Goal: Task Accomplishment & Management: Manage account settings

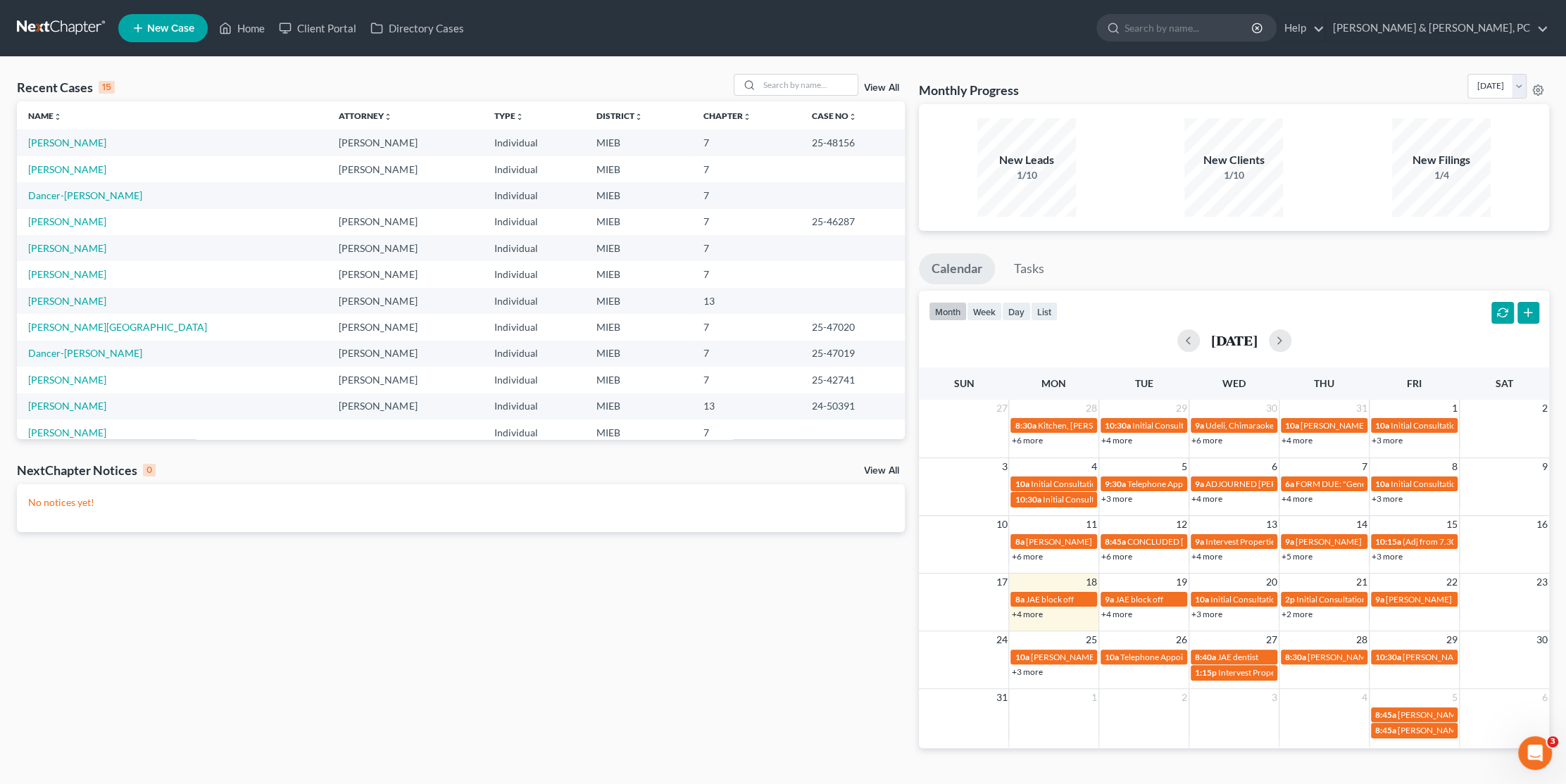
click at [431, 554] on div "Recent Cases 15 View All Name unfold_more expand_more expand_less Attorney unfo…" at bounding box center [461, 422] width 902 height 697
click at [63, 193] on link "Dancer-[PERSON_NAME]" at bounding box center [84, 194] width 114 height 12
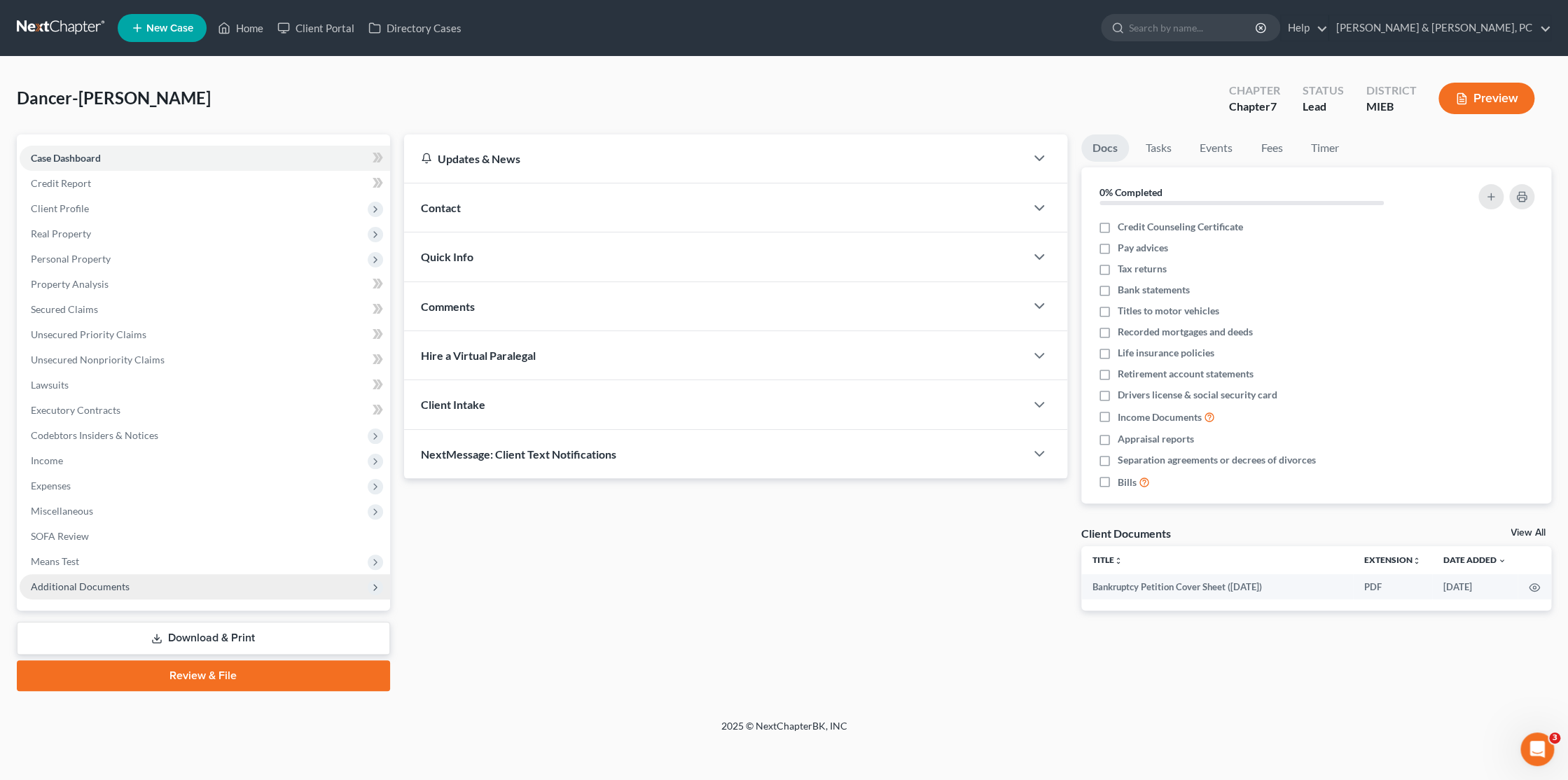
click at [112, 580] on span "Additional Documents" at bounding box center [79, 586] width 99 height 12
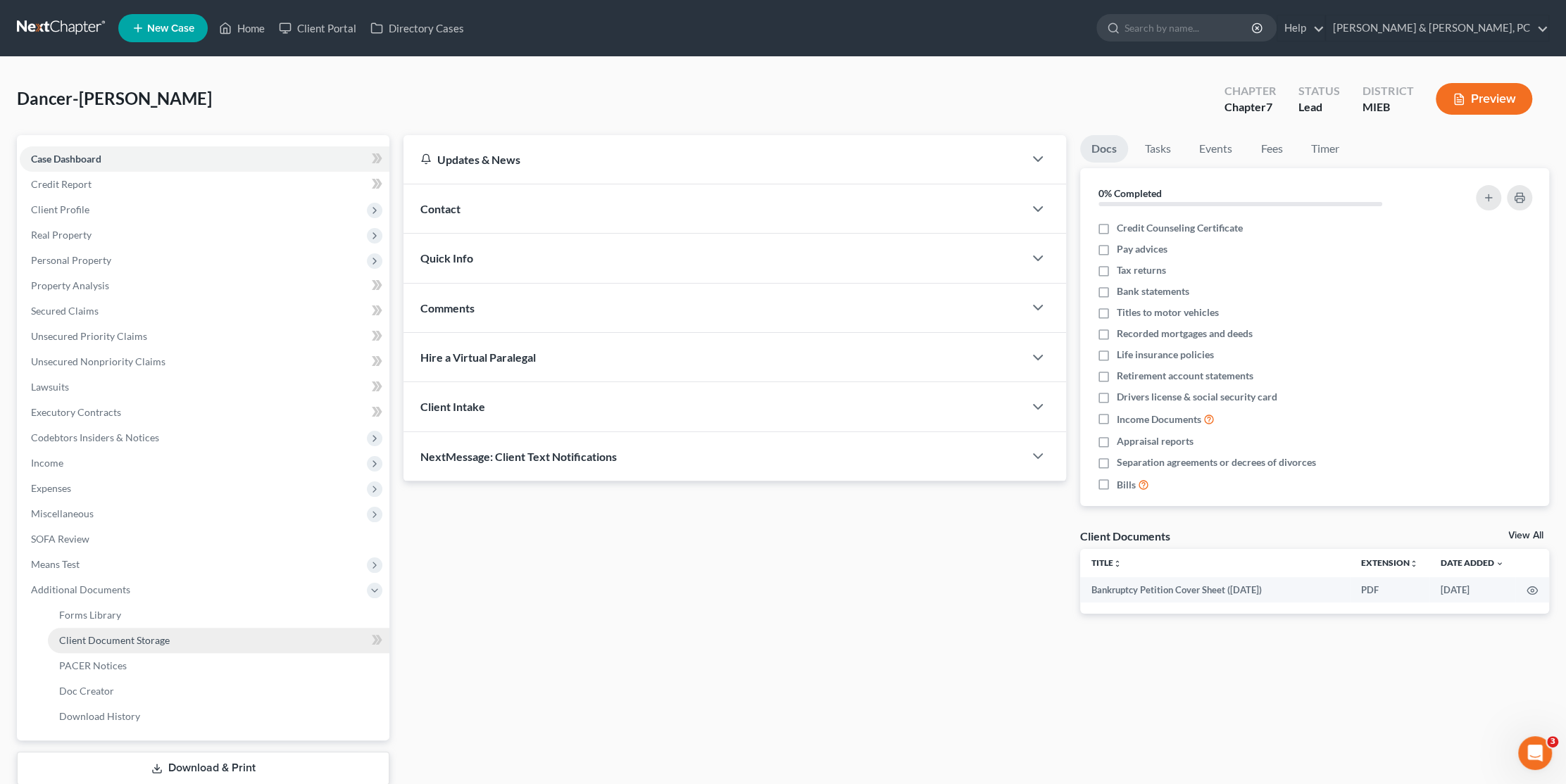
click at [116, 639] on span "Client Document Storage" at bounding box center [114, 640] width 110 height 12
select select "6"
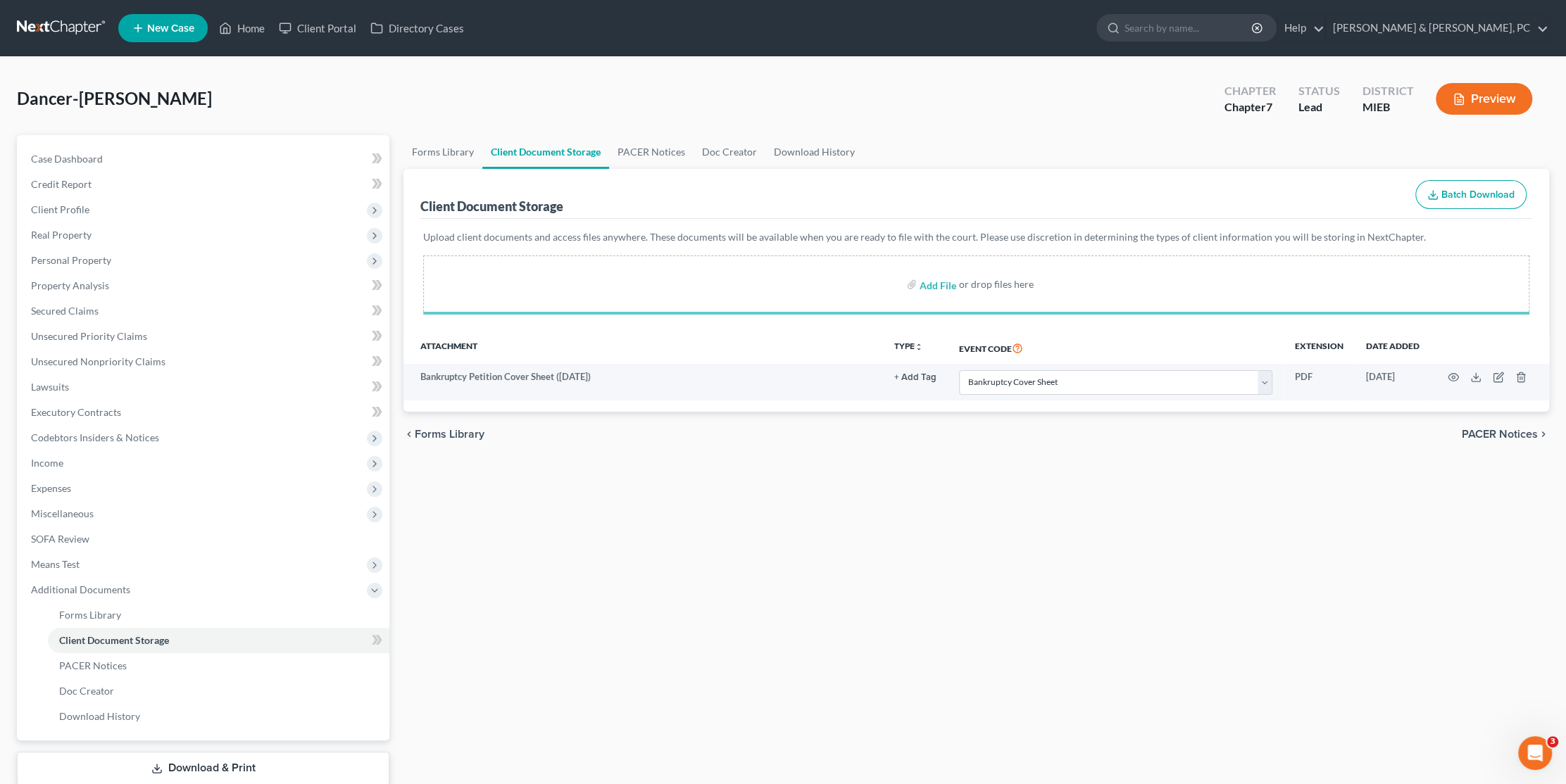
select select "6"
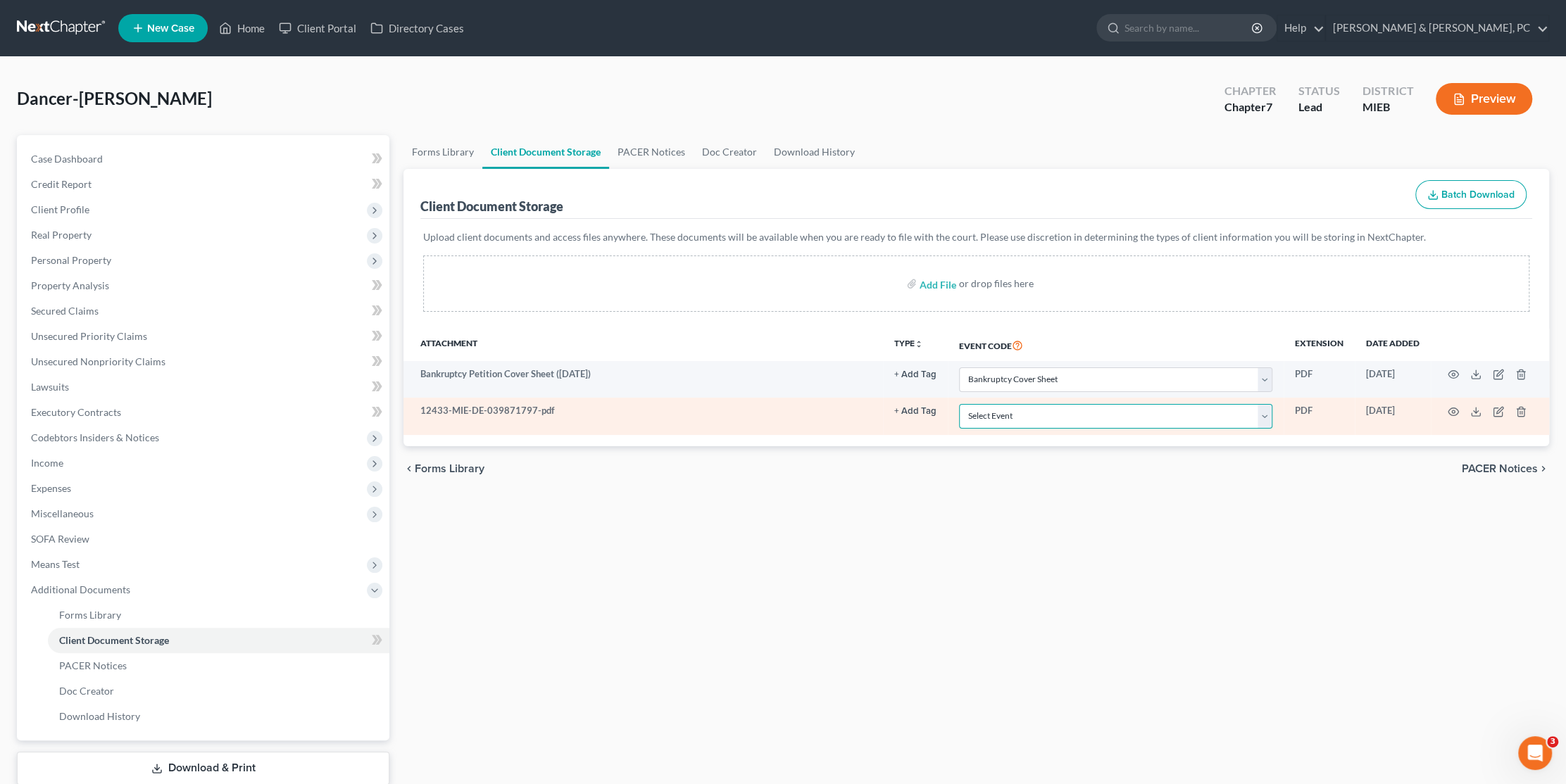
click at [988, 417] on select "Select Event 20 Largest Unsecured Creditors Amended Chapter 11 Plan Amended Cha…" at bounding box center [1115, 416] width 313 height 25
select select "10"
click at [958, 404] on select "Select Event 20 Largest Unsecured Creditors Amended Chapter 11 Plan Amended Cha…" at bounding box center [1115, 416] width 313 height 25
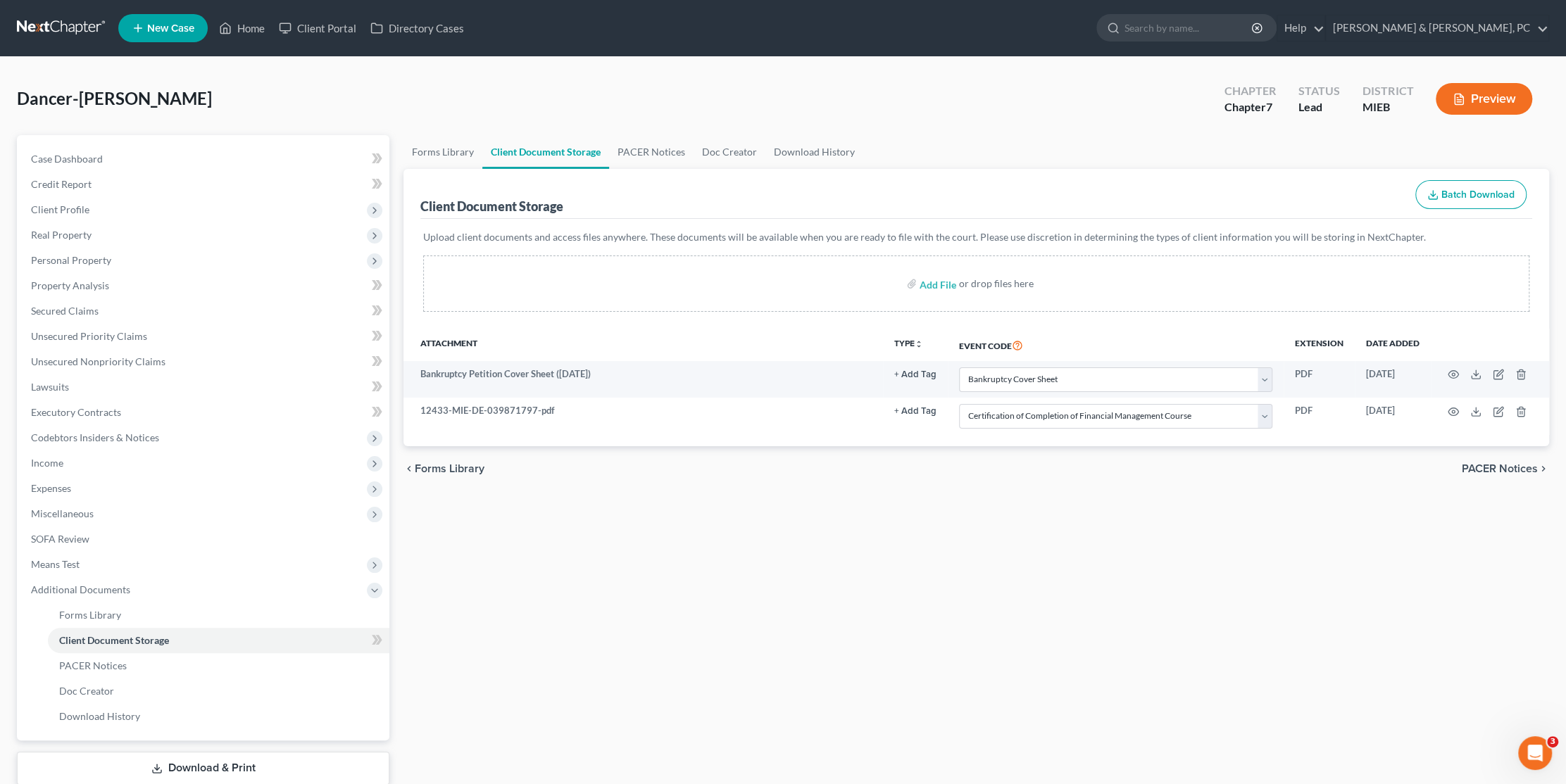
click at [747, 535] on div "Forms Library Client Document Storage PACER Notices Doc Creator Download Histor…" at bounding box center [976, 478] width 1159 height 686
click at [239, 31] on link "Home" at bounding box center [242, 28] width 60 height 25
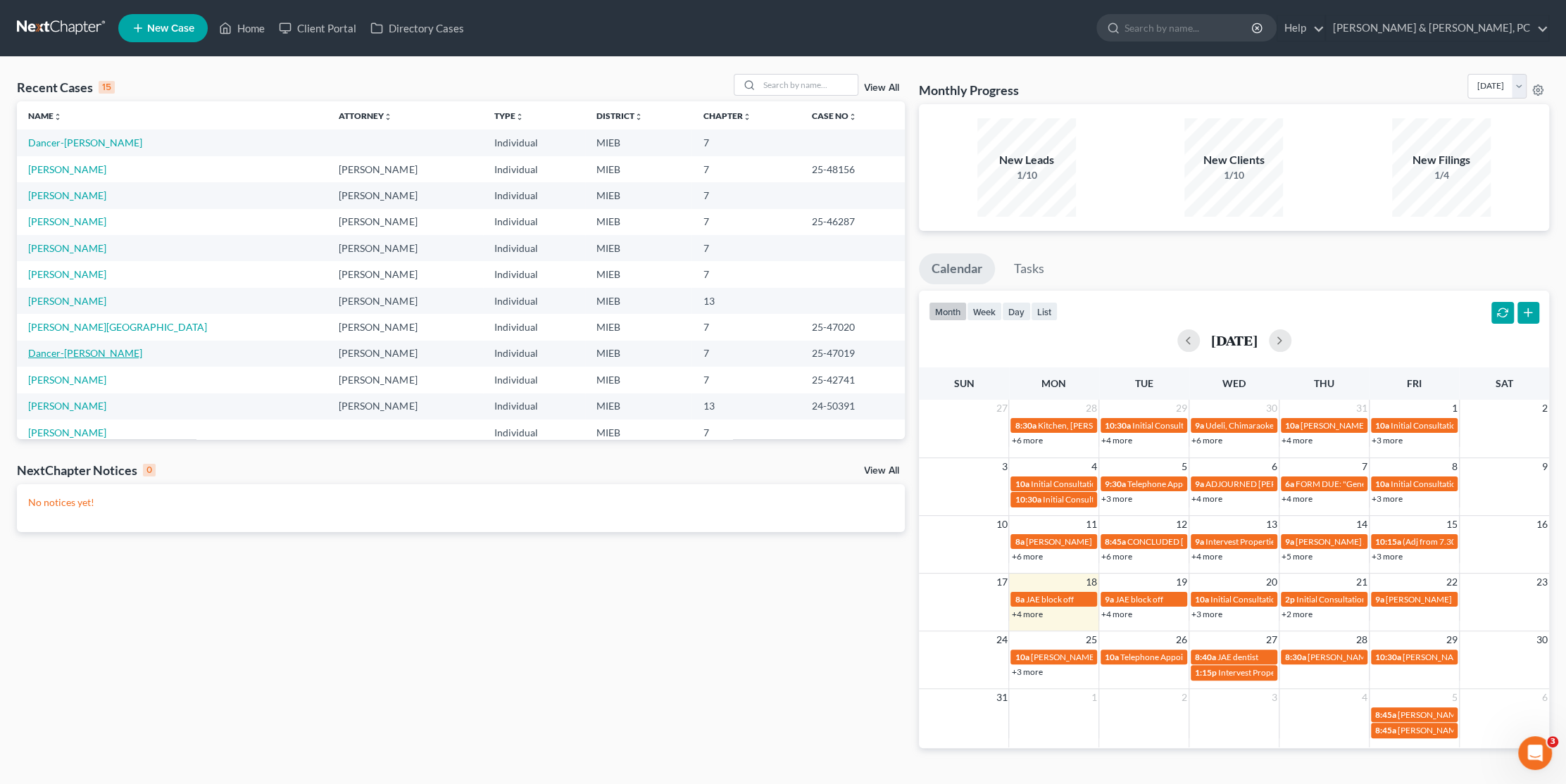
click at [87, 356] on link "Dancer-[PERSON_NAME]" at bounding box center [84, 353] width 114 height 12
select select "1"
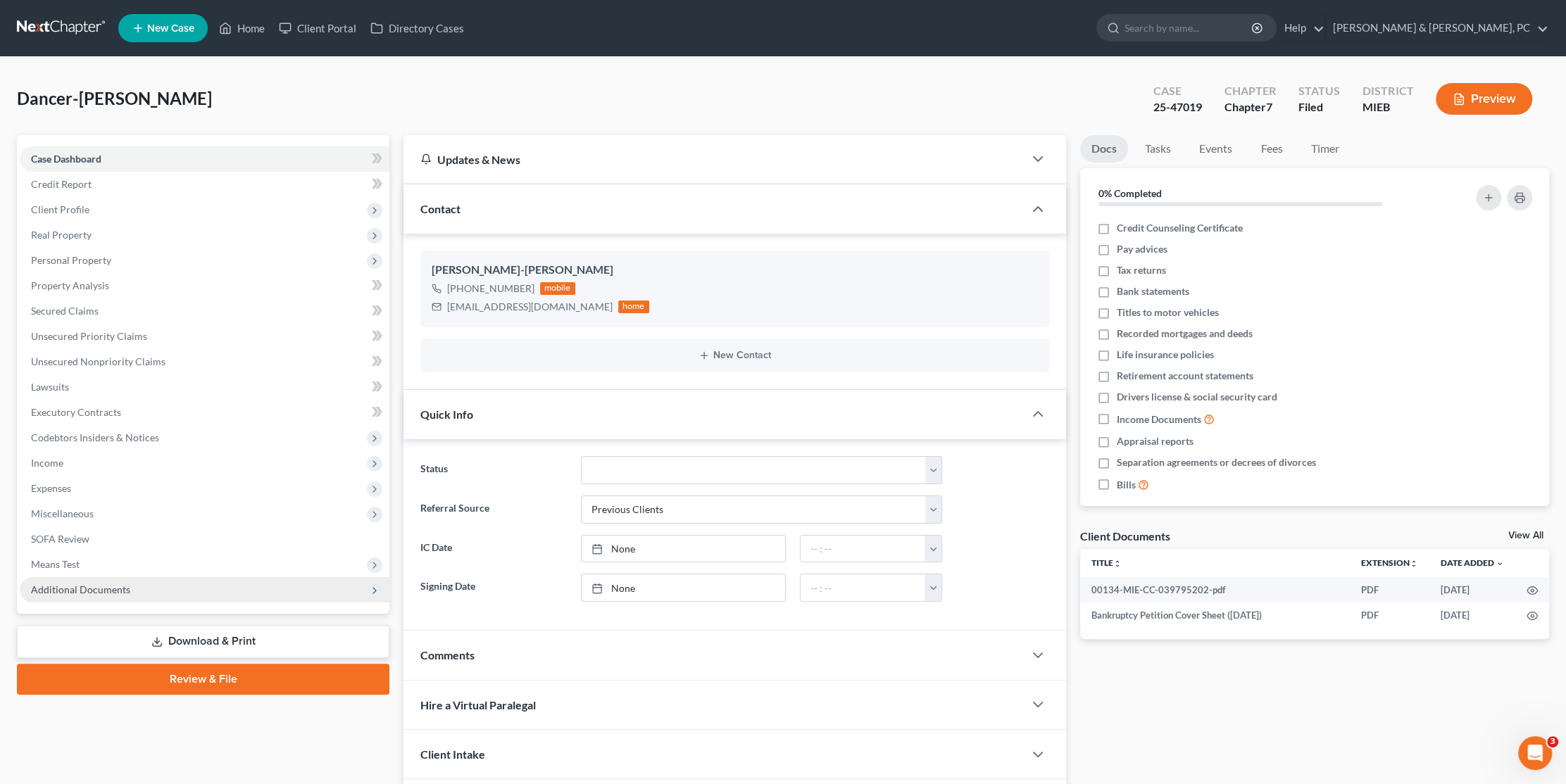
click at [81, 585] on span "Additional Documents" at bounding box center [80, 589] width 99 height 12
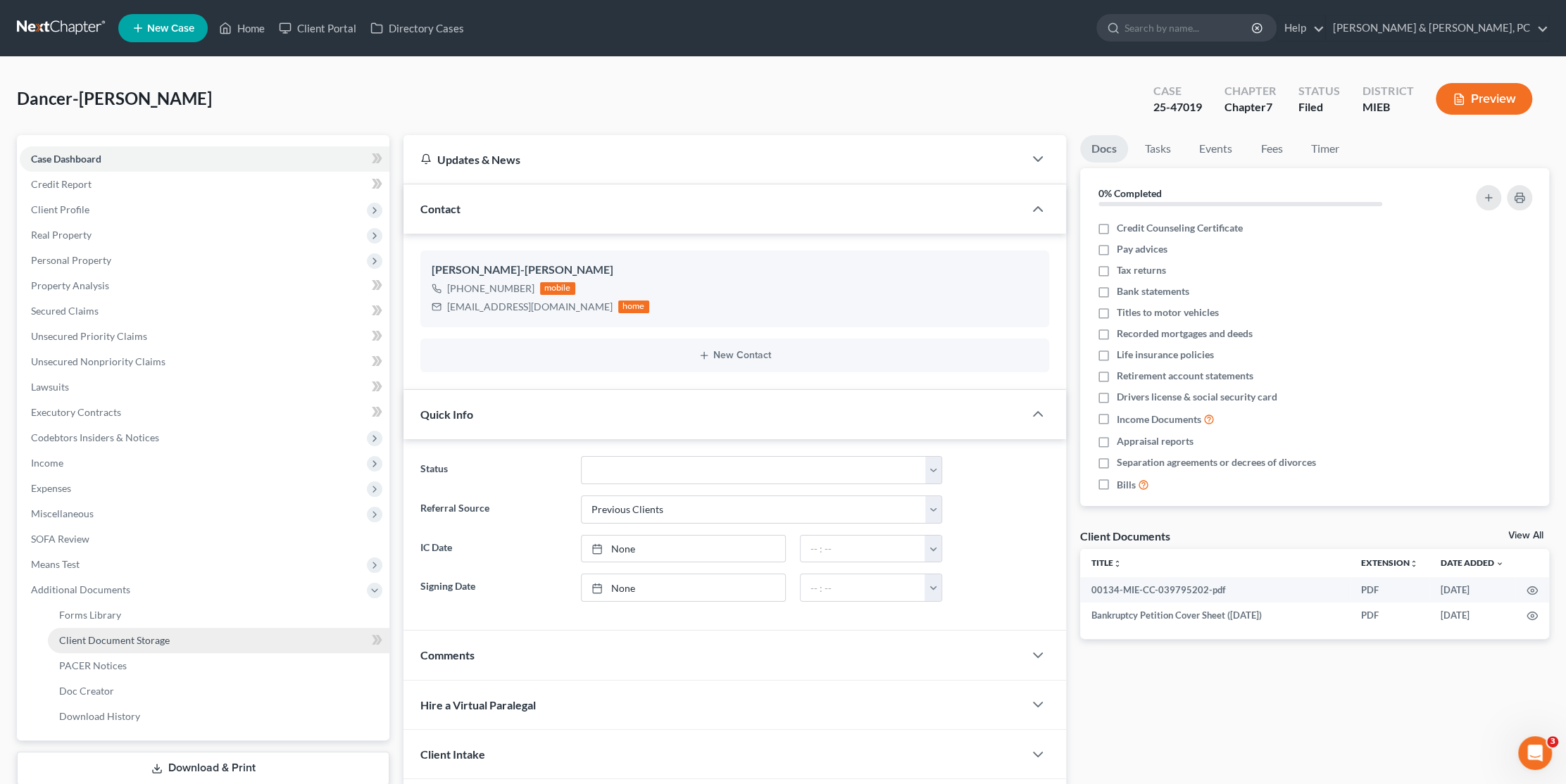
click at [103, 645] on link "Client Document Storage" at bounding box center [219, 640] width 342 height 25
select select "6"
select select "7"
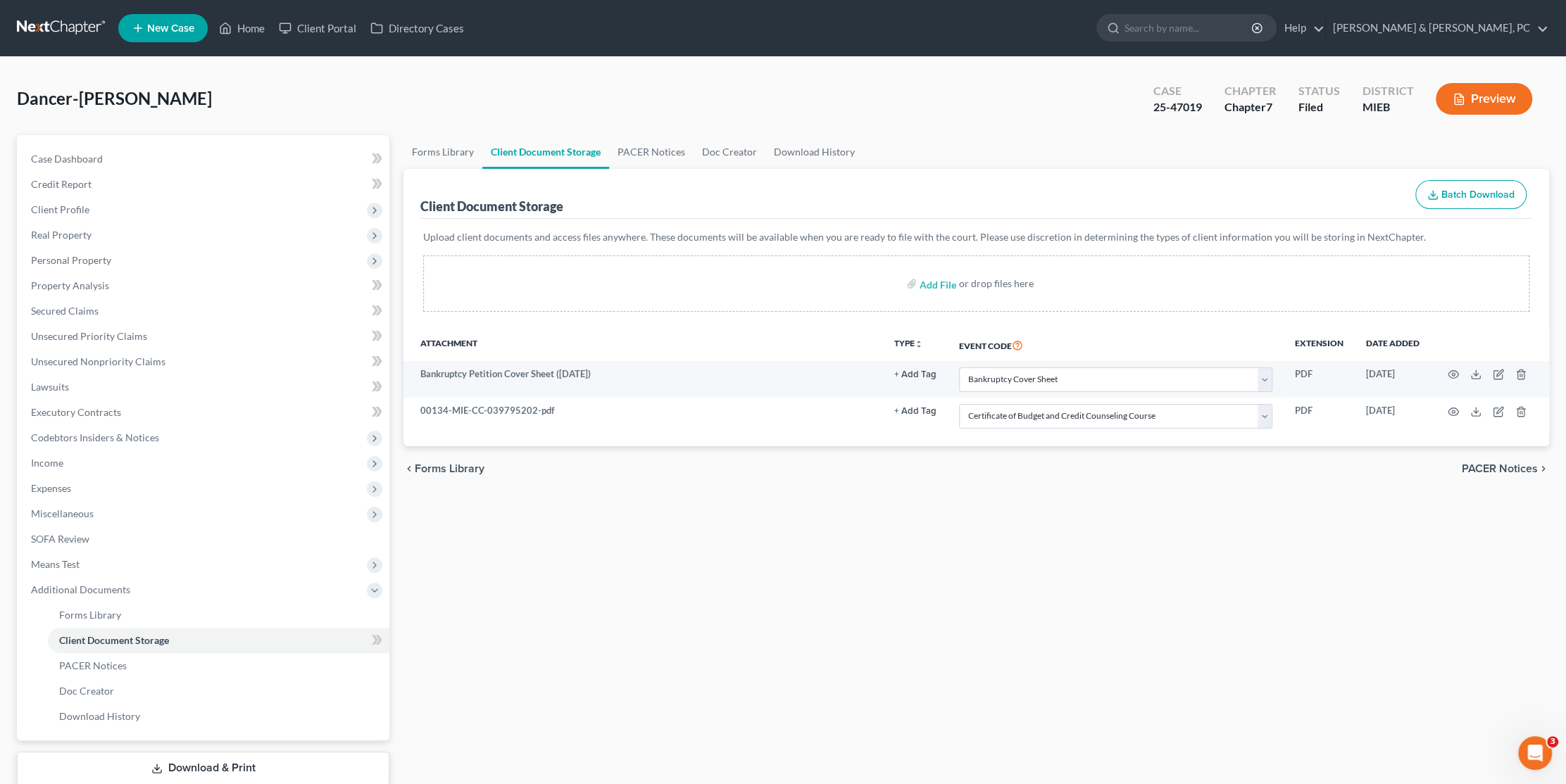
select select "6"
select select "7"
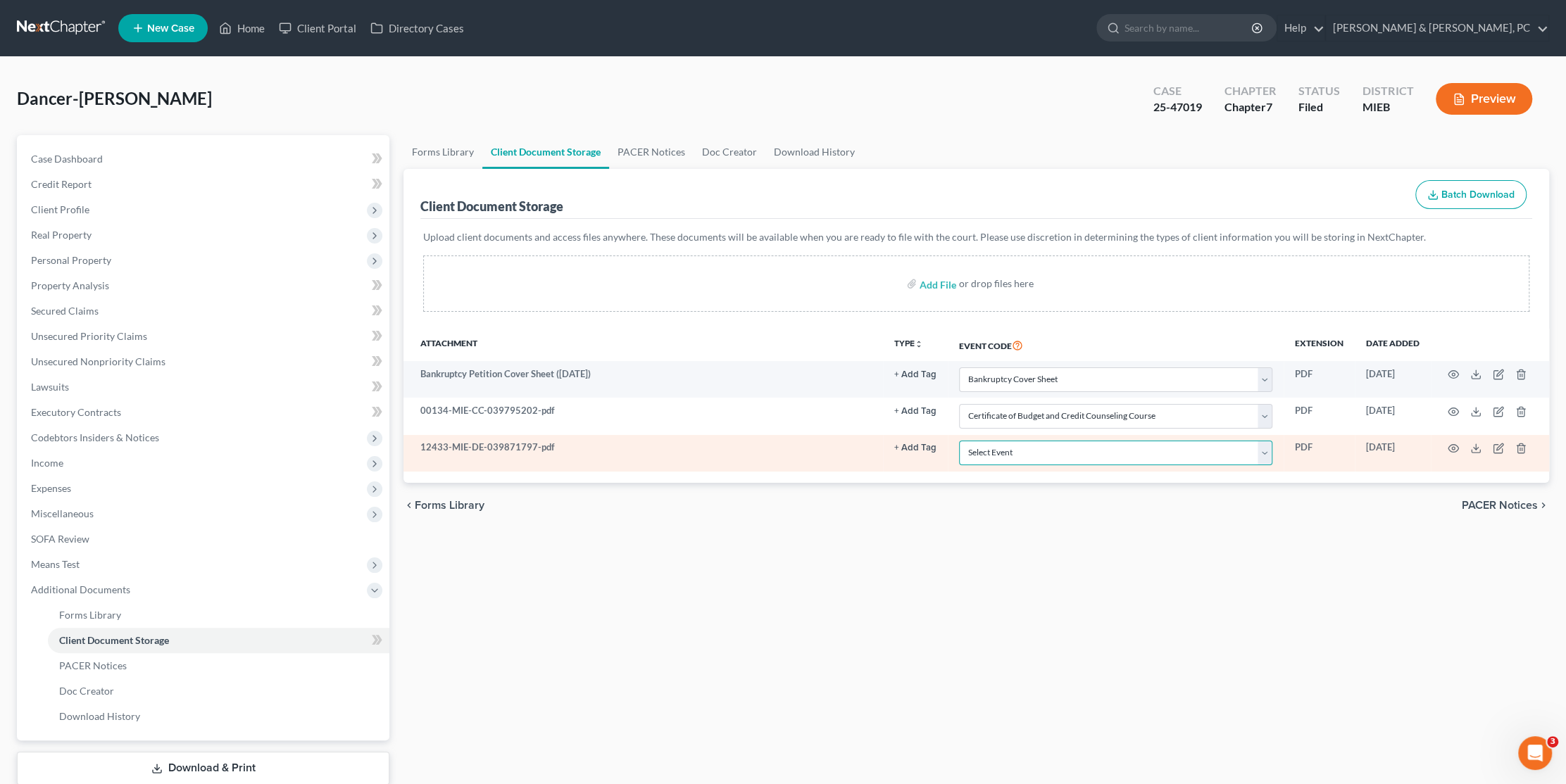
click at [1026, 454] on select "Select Event 20 Largest Unsecured Creditors Amended Chapter 11 Plan Amended Cha…" at bounding box center [1115, 453] width 313 height 25
select select "10"
click at [958, 441] on select "Select Event 20 Largest Unsecured Creditors Amended Chapter 11 Plan Amended Cha…" at bounding box center [1115, 453] width 313 height 25
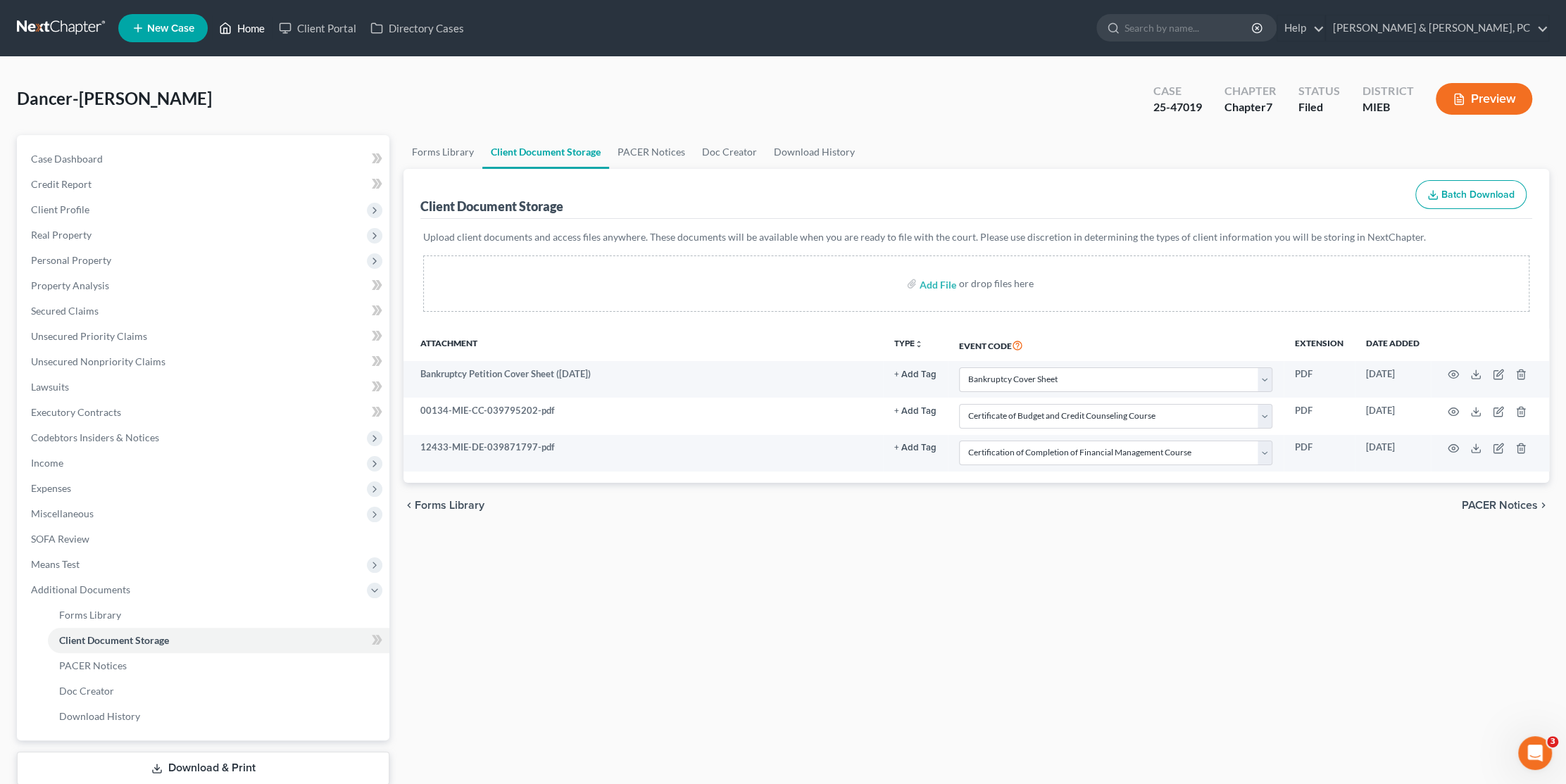
click at [248, 25] on link "Home" at bounding box center [242, 28] width 60 height 25
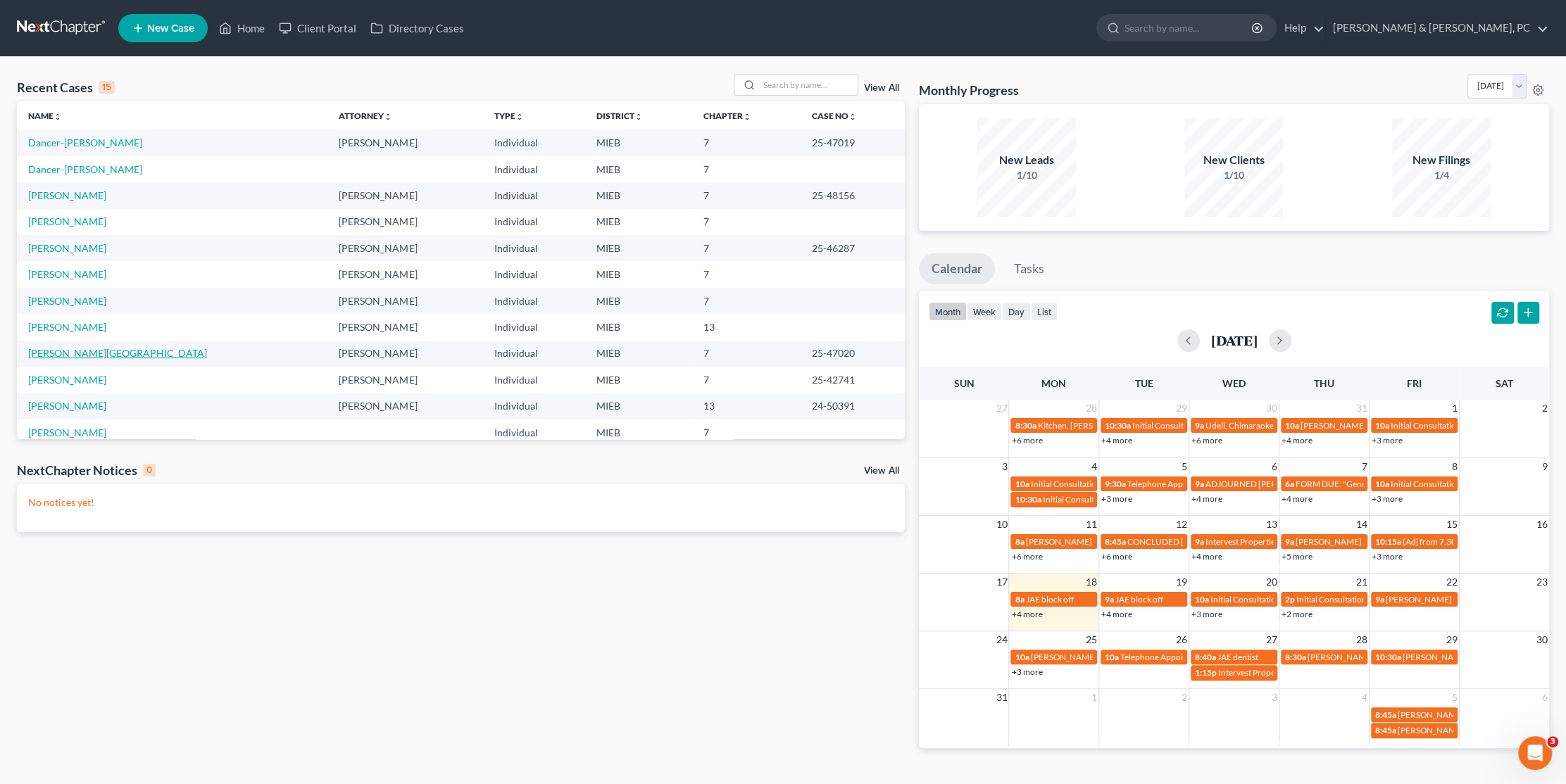
click at [78, 355] on link "[PERSON_NAME][GEOGRAPHIC_DATA]" at bounding box center [117, 353] width 179 height 12
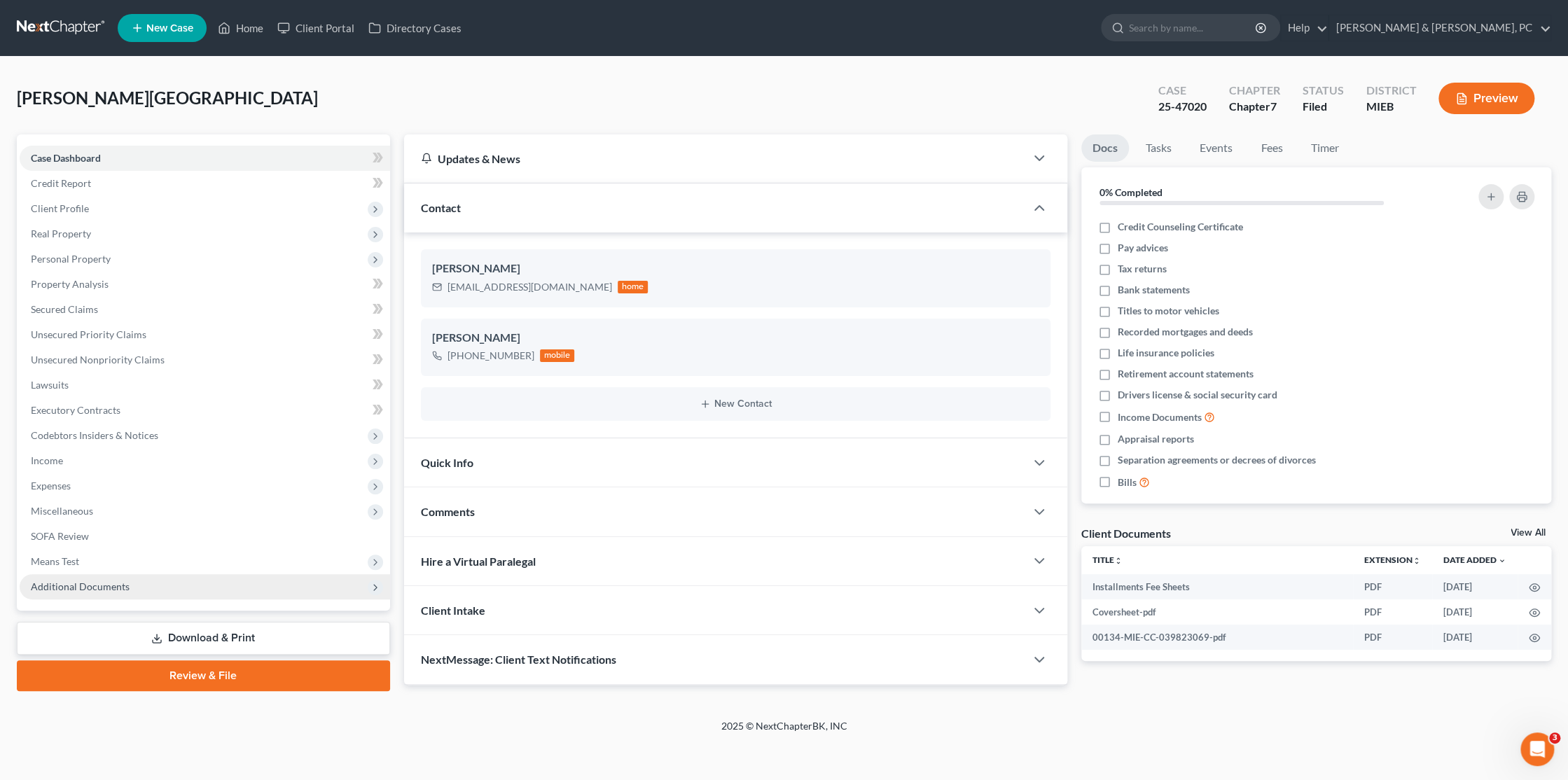
drag, startPoint x: 96, startPoint y: 581, endPoint x: 89, endPoint y: 579, distance: 7.3
click at [96, 581] on span "Additional Documents" at bounding box center [79, 586] width 99 height 12
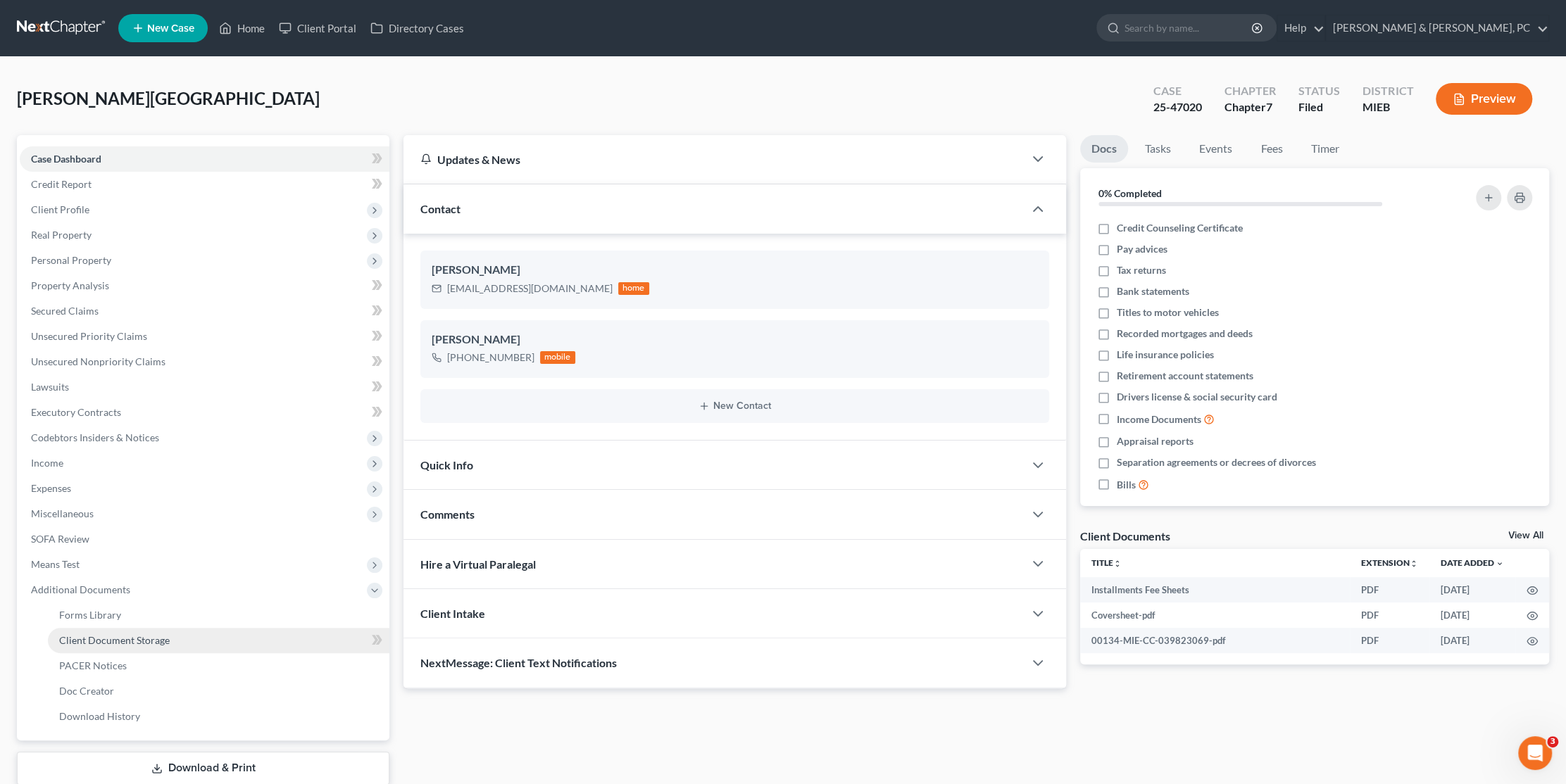
click at [107, 635] on span "Client Document Storage" at bounding box center [114, 640] width 110 height 12
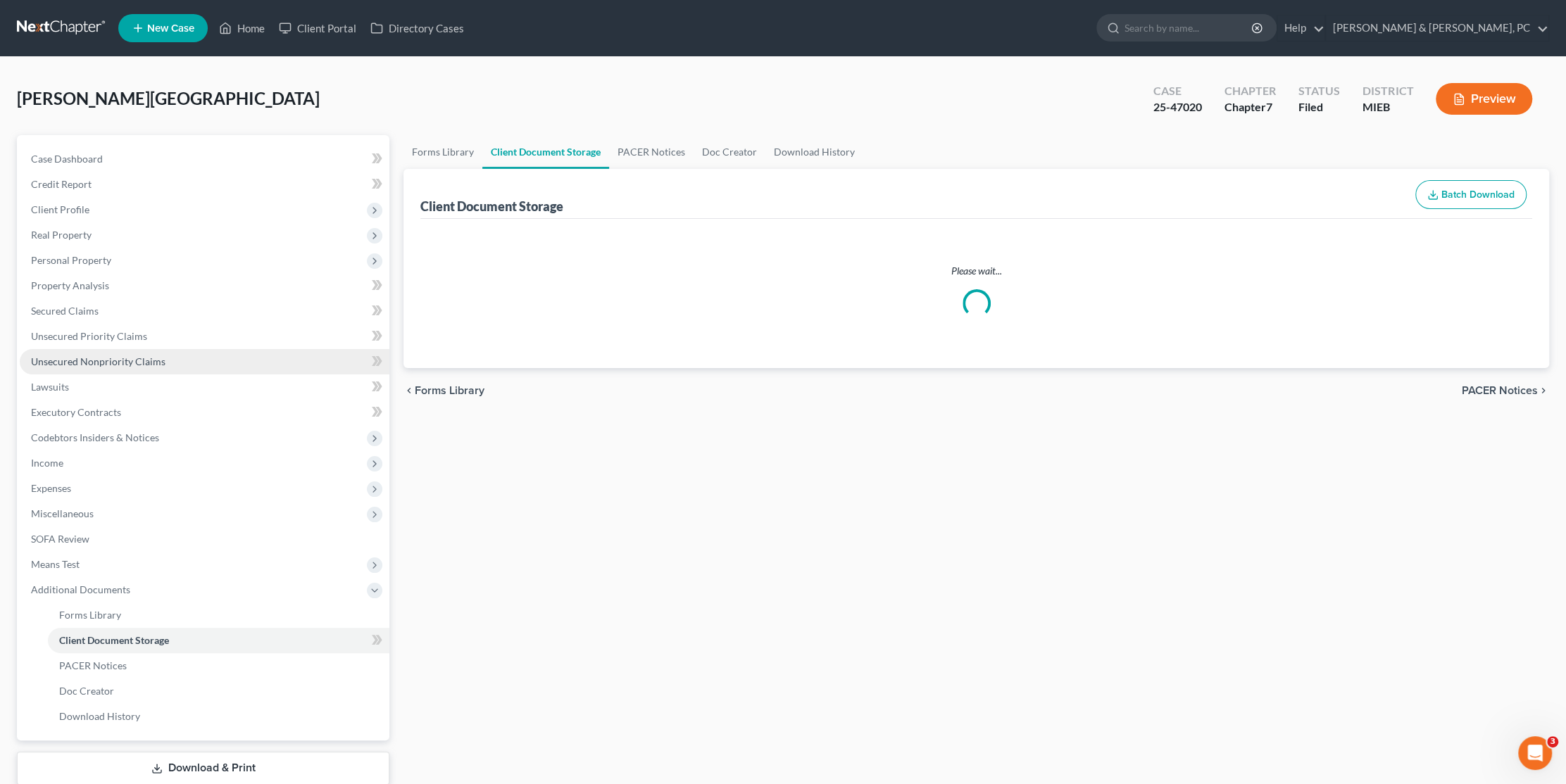
select select "7"
select select "6"
select select "32"
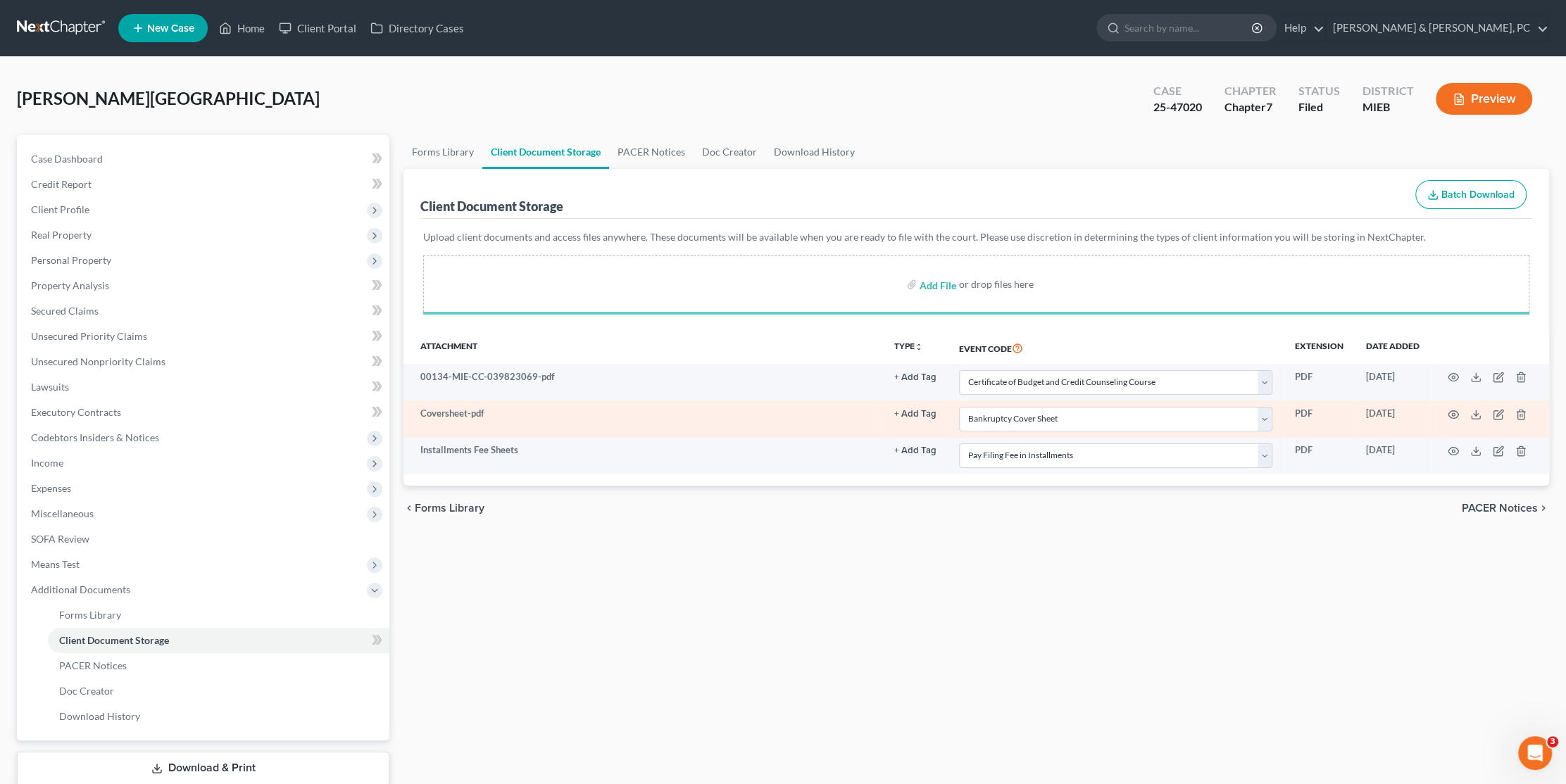
select select "7"
select select "6"
select select "32"
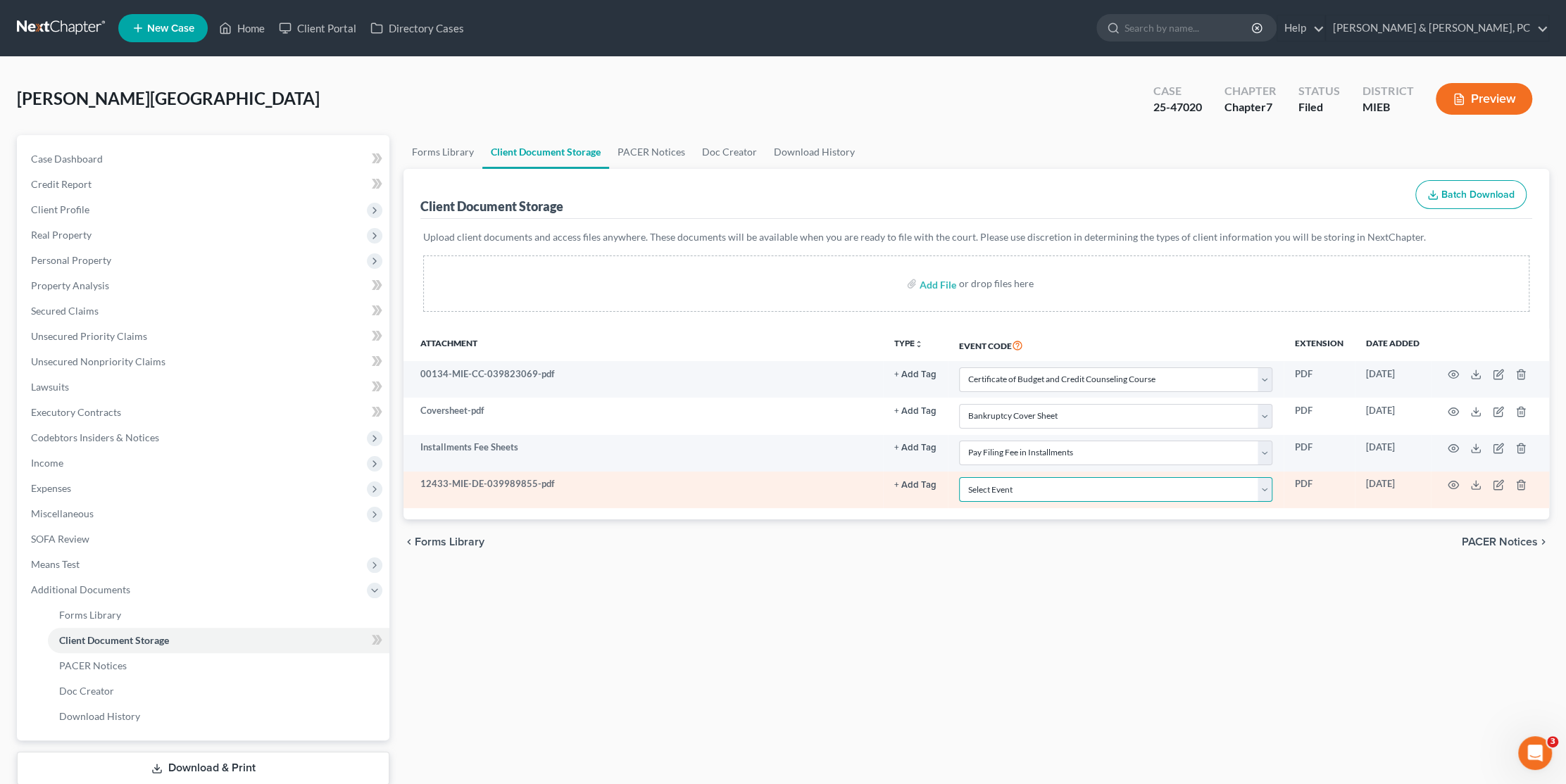
click at [1049, 496] on select "Select Event 20 Largest Unsecured Creditors Amended Chapter 11 Plan Amended Cha…" at bounding box center [1115, 489] width 313 height 25
click at [958, 477] on select "Select Event 20 Largest Unsecured Creditors Amended Chapter 11 Plan Amended Cha…" at bounding box center [1115, 489] width 313 height 25
click at [1046, 481] on select "Select Event 20 Largest Unsecured Creditors Amended Chapter 11 Plan Amended Cha…" at bounding box center [1115, 489] width 313 height 25
select select "10"
click at [958, 477] on select "Select Event 20 Largest Unsecured Creditors Amended Chapter 11 Plan Amended Cha…" at bounding box center [1115, 489] width 313 height 25
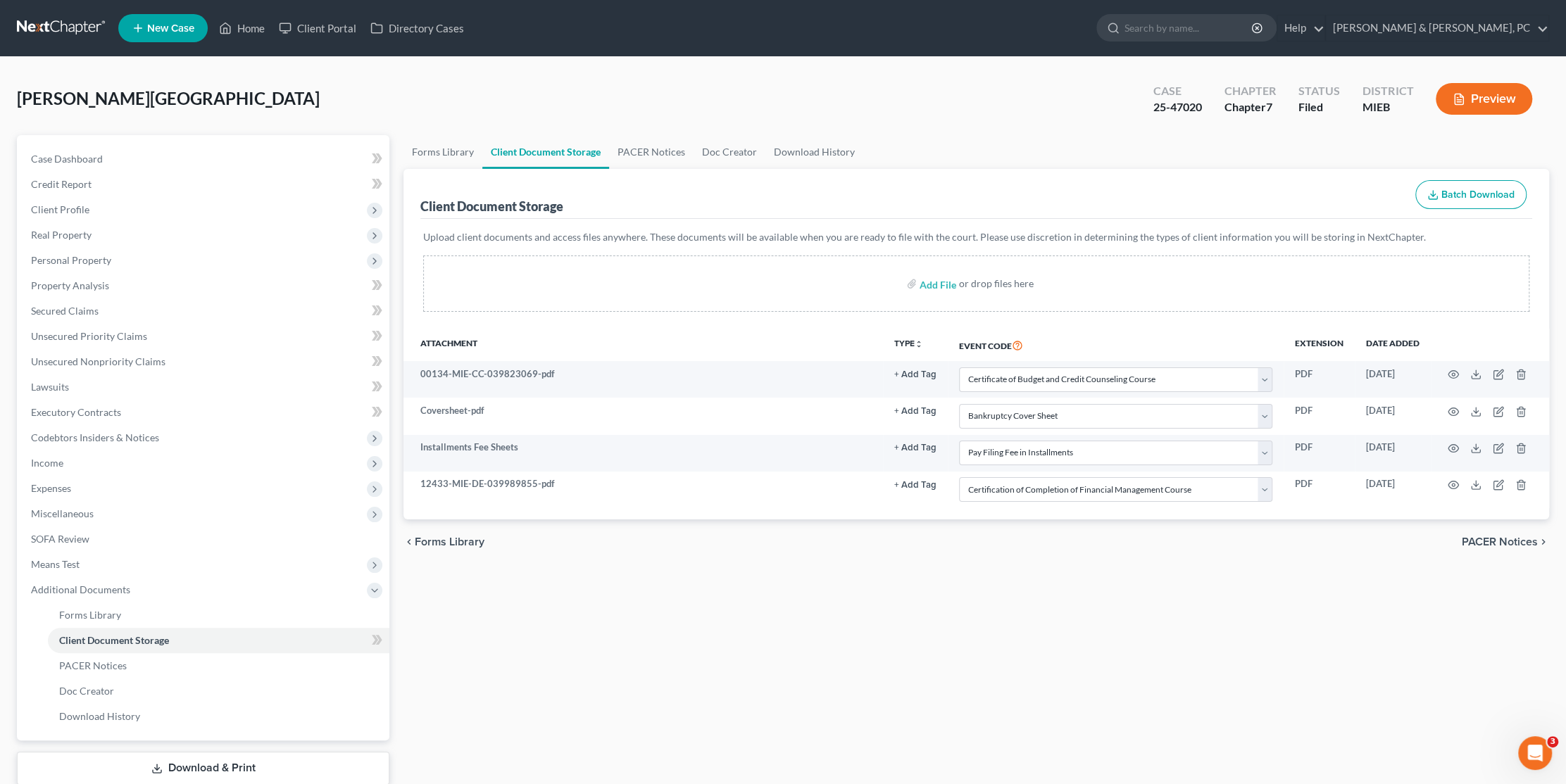
click at [971, 620] on div "Forms Library Client Document Storage PACER Notices Doc Creator Download Histor…" at bounding box center [976, 478] width 1159 height 686
click at [386, 87] on div "[PERSON_NAME][GEOGRAPHIC_DATA] Upgraded Case 25-47020 Chapter Chapter 7 Status …" at bounding box center [783, 105] width 1532 height 61
click at [1465, 25] on link "[PERSON_NAME] & [PERSON_NAME], PC" at bounding box center [1436, 28] width 222 height 25
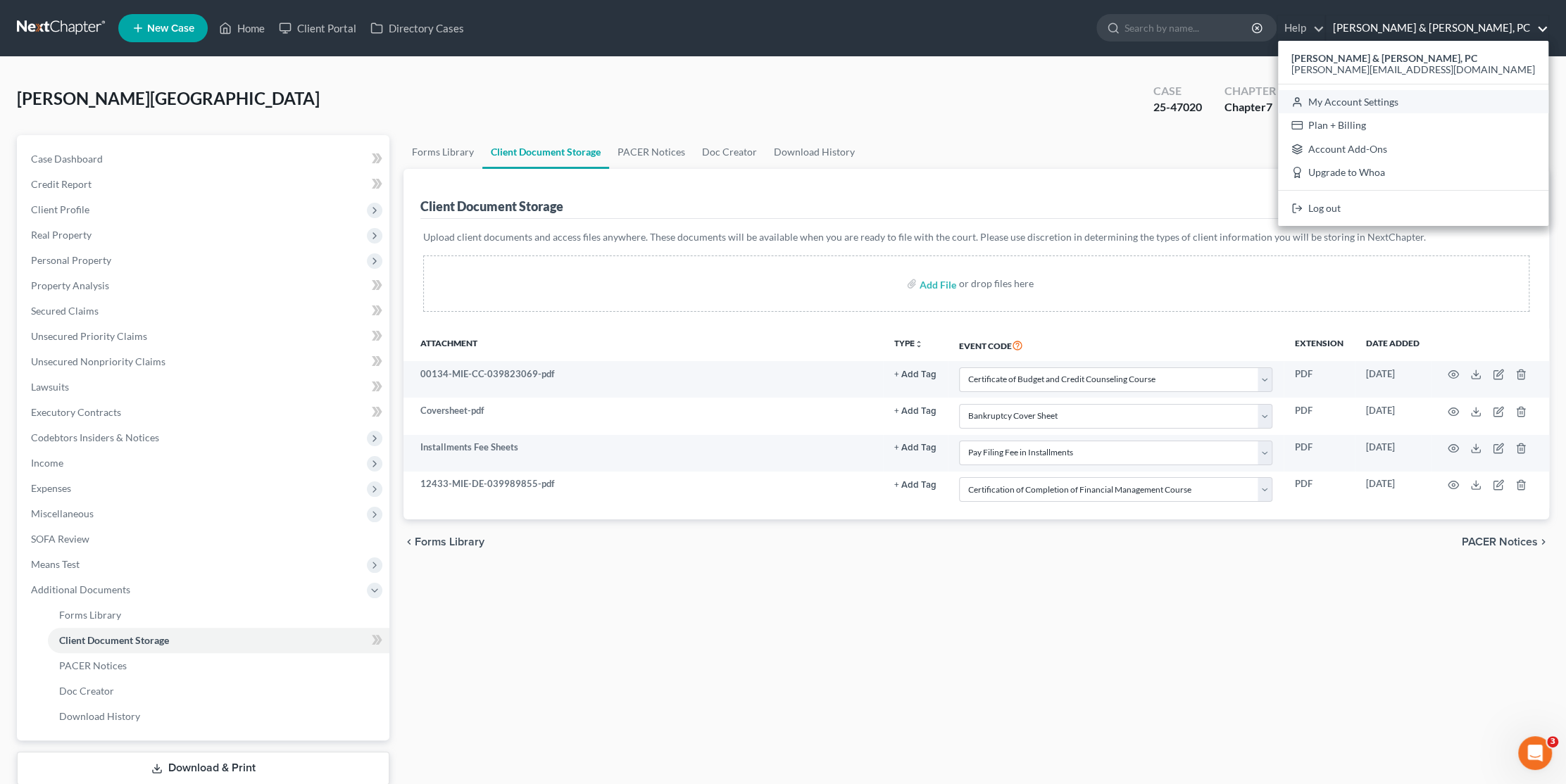
click at [1481, 97] on link "My Account Settings" at bounding box center [1413, 102] width 270 height 24
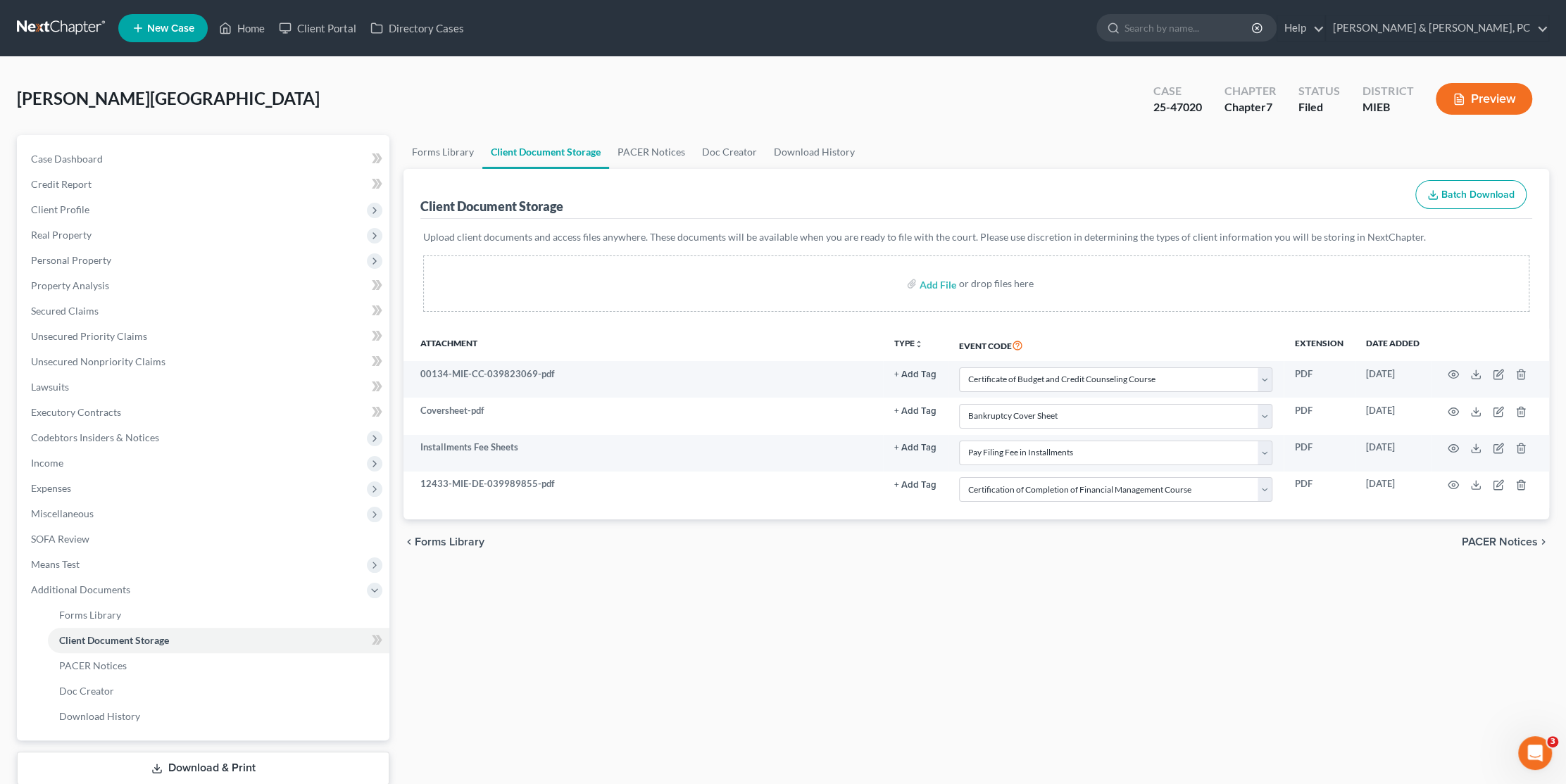
select select "24"
select select "23"
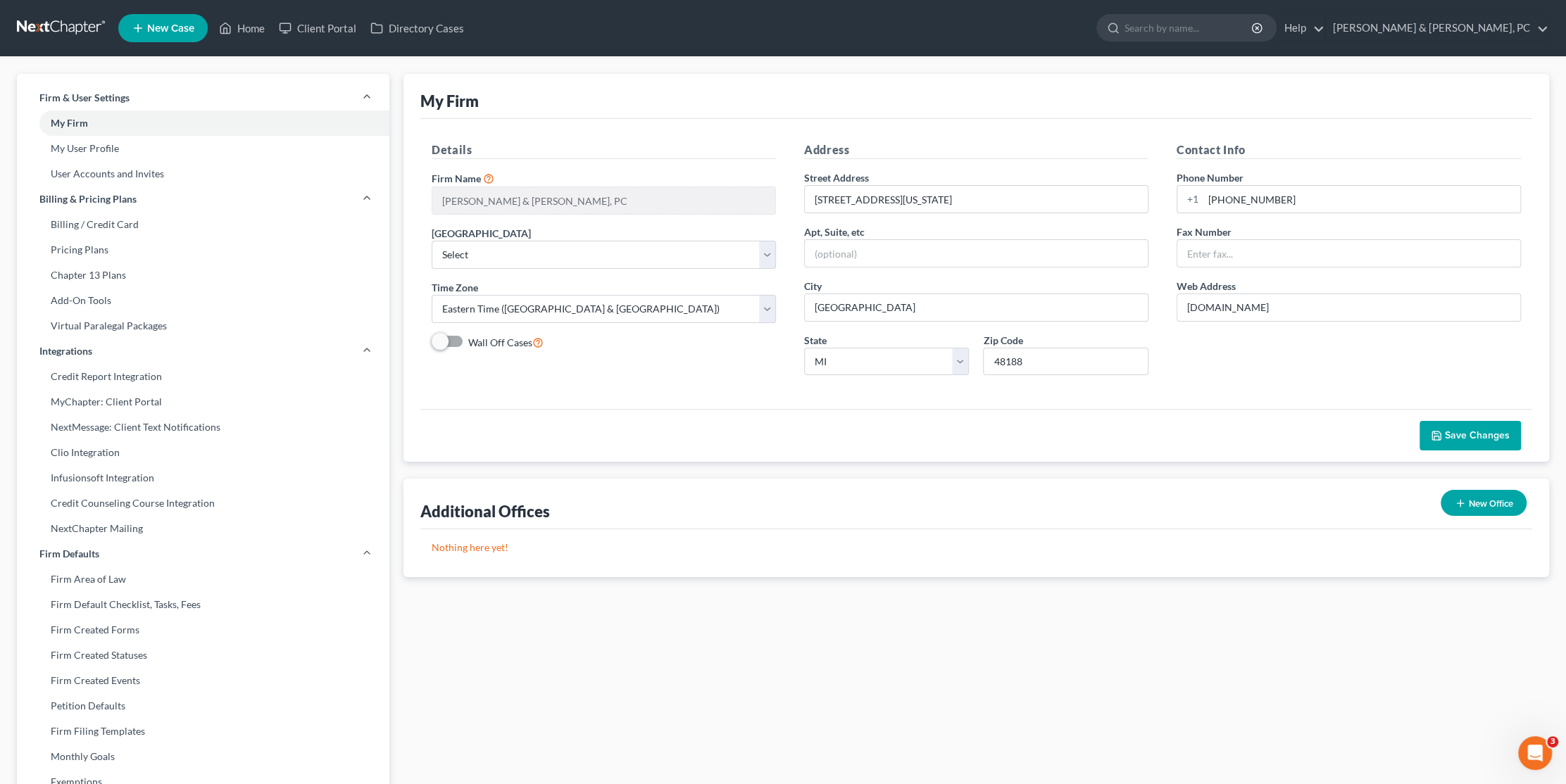
click at [607, 396] on div "Details Firm Name * [PERSON_NAME] & Evanchek, [GEOGRAPHIC_DATA] Select [US_STAT…" at bounding box center [976, 263] width 1111 height 290
click at [101, 230] on link "Billing / Credit Card" at bounding box center [203, 224] width 372 height 25
select select "23"
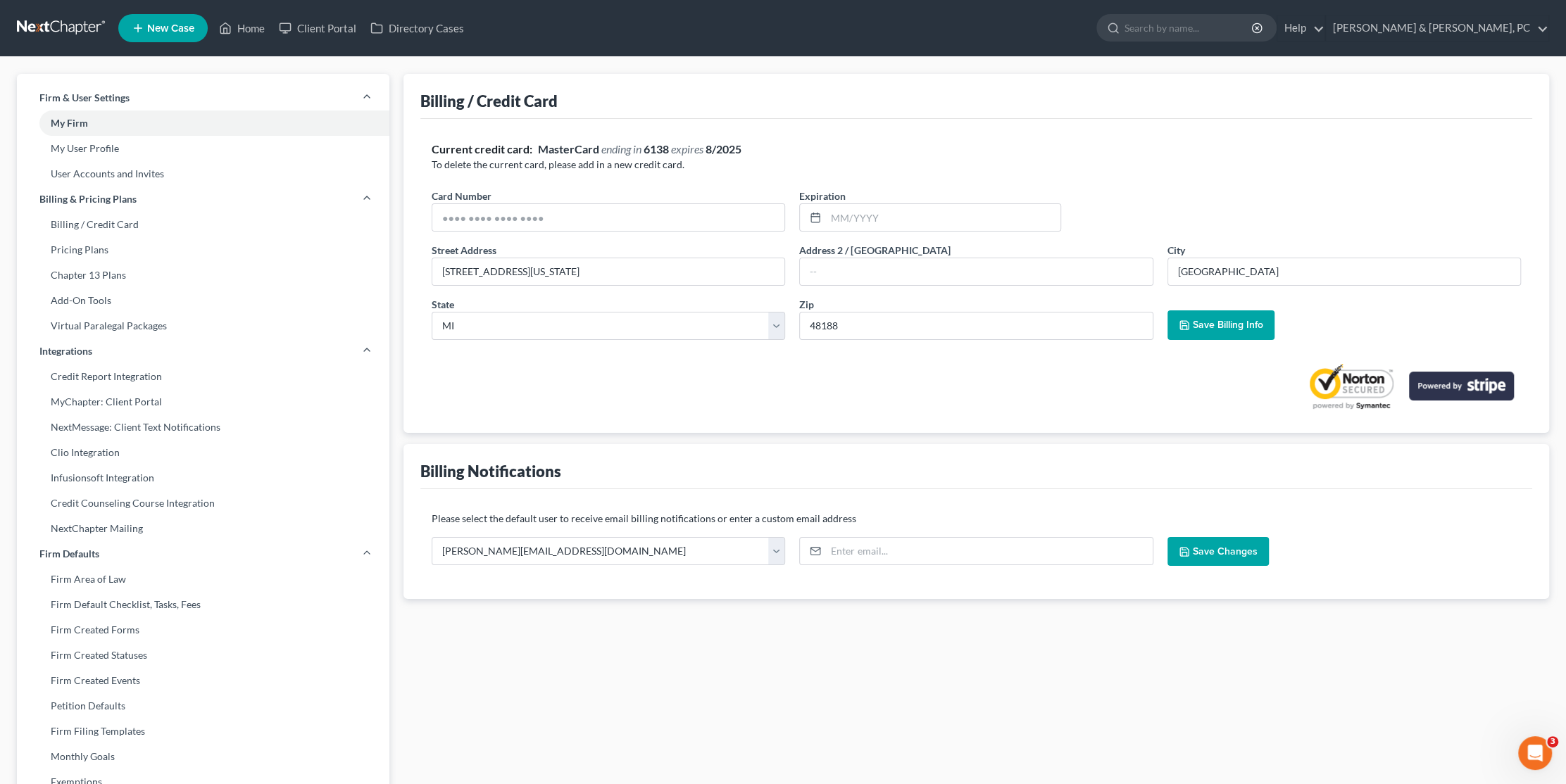
click at [695, 407] on div at bounding box center [976, 380] width 1089 height 59
click at [876, 219] on input "text" at bounding box center [943, 217] width 234 height 27
click at [1049, 371] on div at bounding box center [976, 380] width 1089 height 59
click at [484, 152] on strong "Current credit card:" at bounding box center [482, 149] width 101 height 13
click at [564, 218] on input "text" at bounding box center [608, 217] width 352 height 27
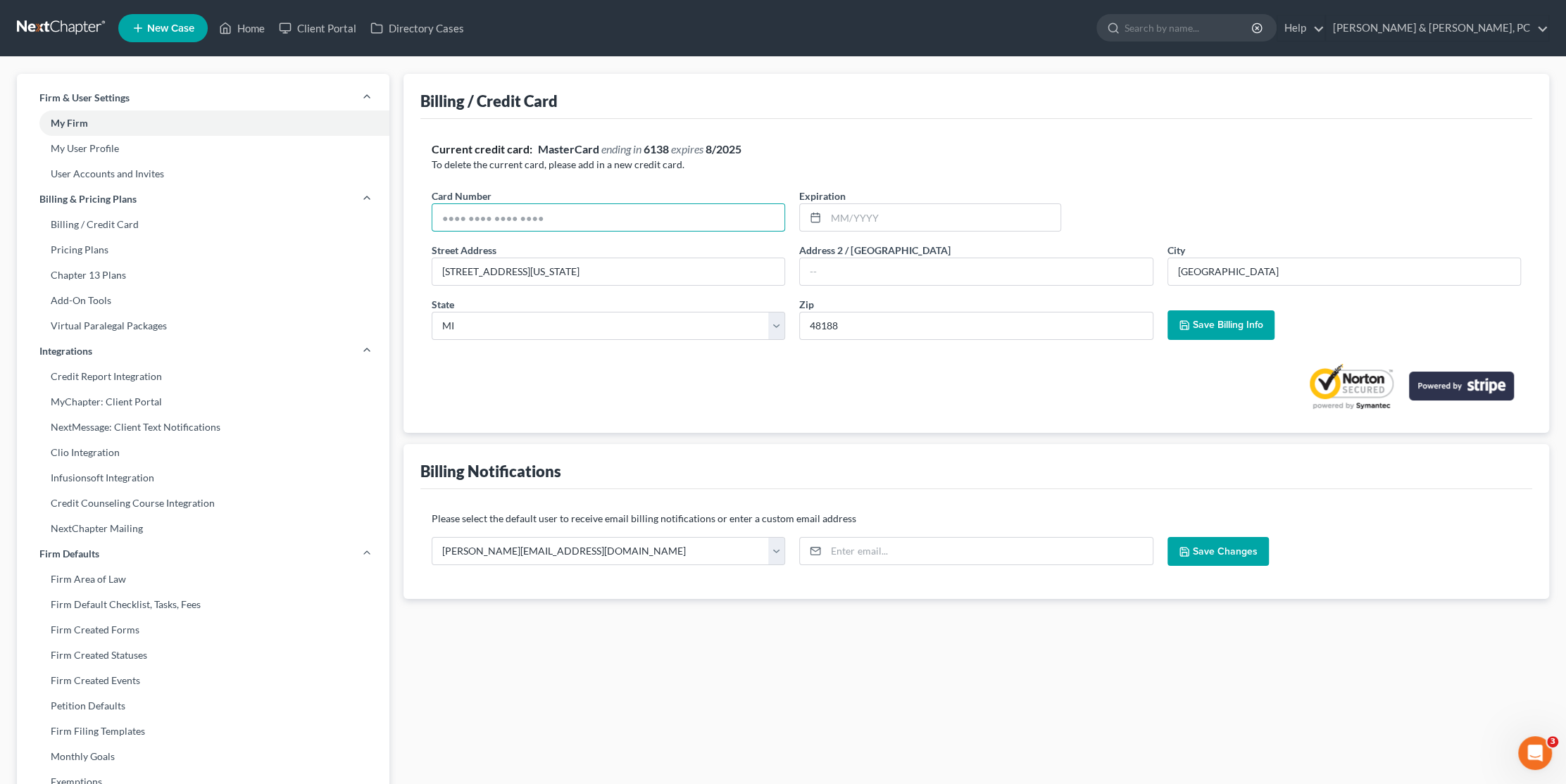
drag, startPoint x: 575, startPoint y: 214, endPoint x: 404, endPoint y: 208, distance: 171.1
click at [404, 208] on div "Billing / Credit Card Current credit card: MasterCard ending in 6138 expires 8/…" at bounding box center [976, 254] width 1146 height 359
type input "[CREDIT_CARD_NUMBER]"
type input "8"
type input "082030"
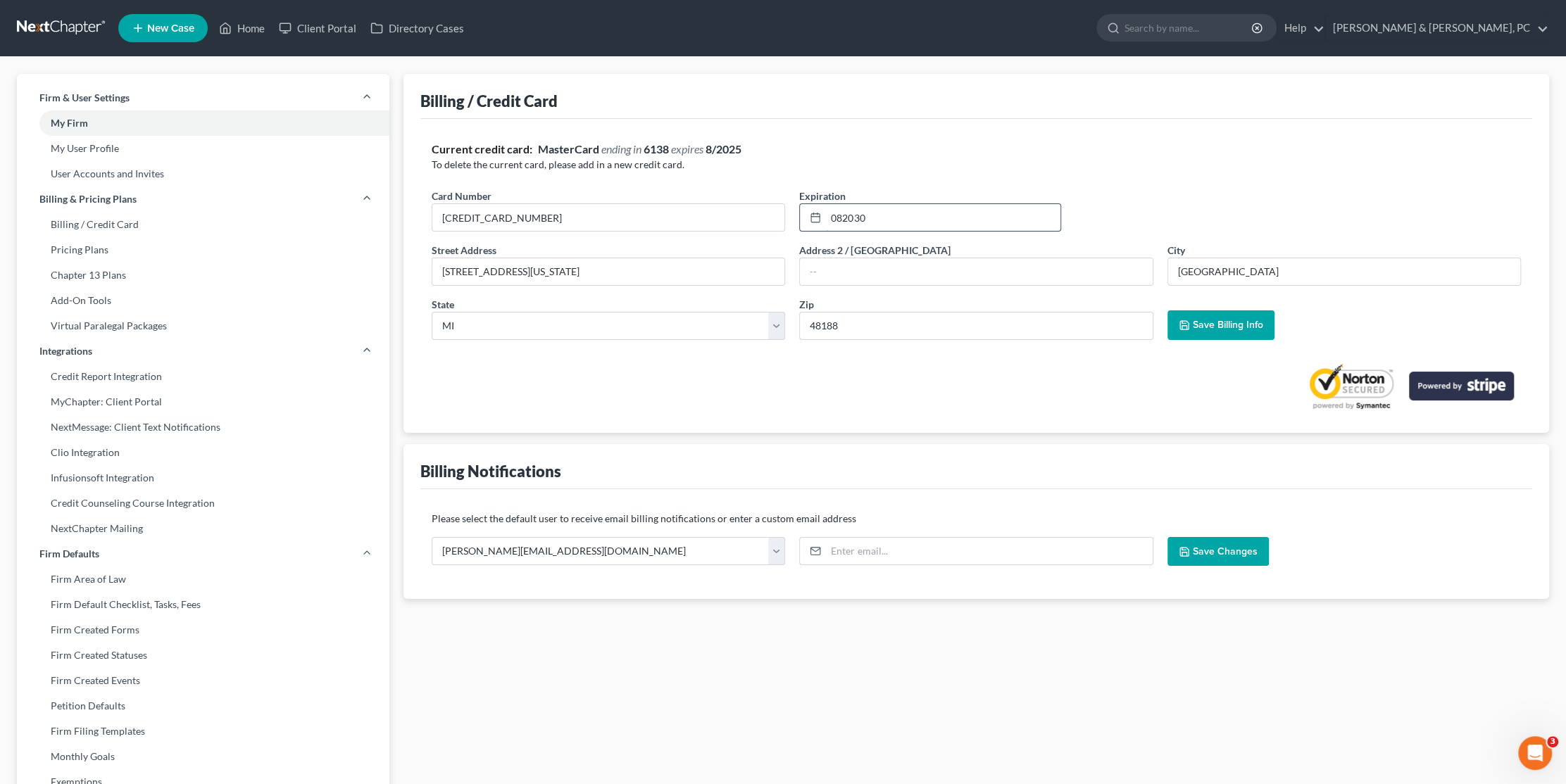
click at [841, 216] on input "082030" at bounding box center [943, 217] width 234 height 27
type input "08/2030"
click at [1242, 324] on span "Save Billing Info" at bounding box center [1228, 324] width 70 height 12
click at [141, 157] on link "My User Profile" at bounding box center [203, 148] width 372 height 25
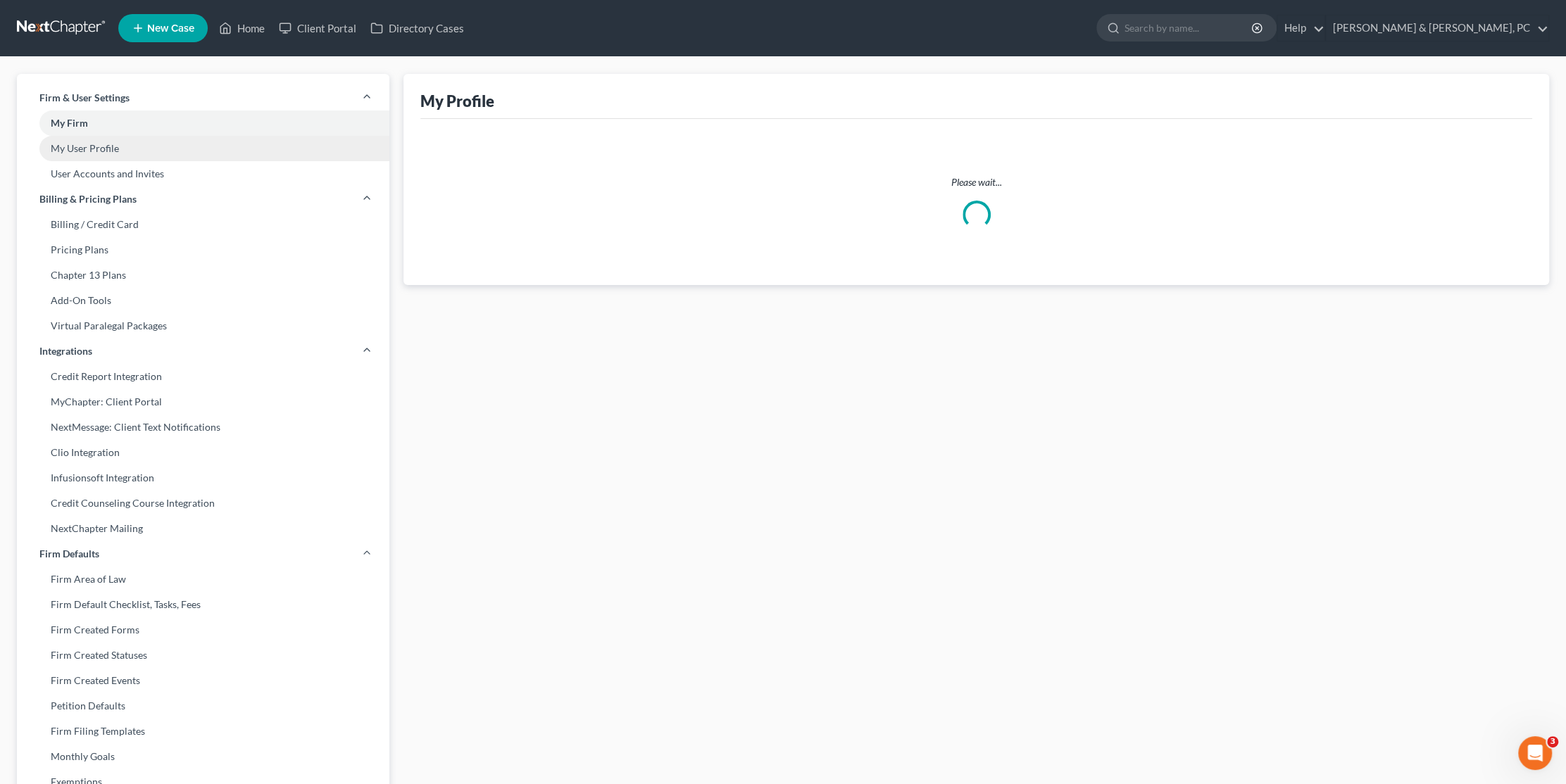
select select "23"
select select "40"
select select "attorney"
select select "1"
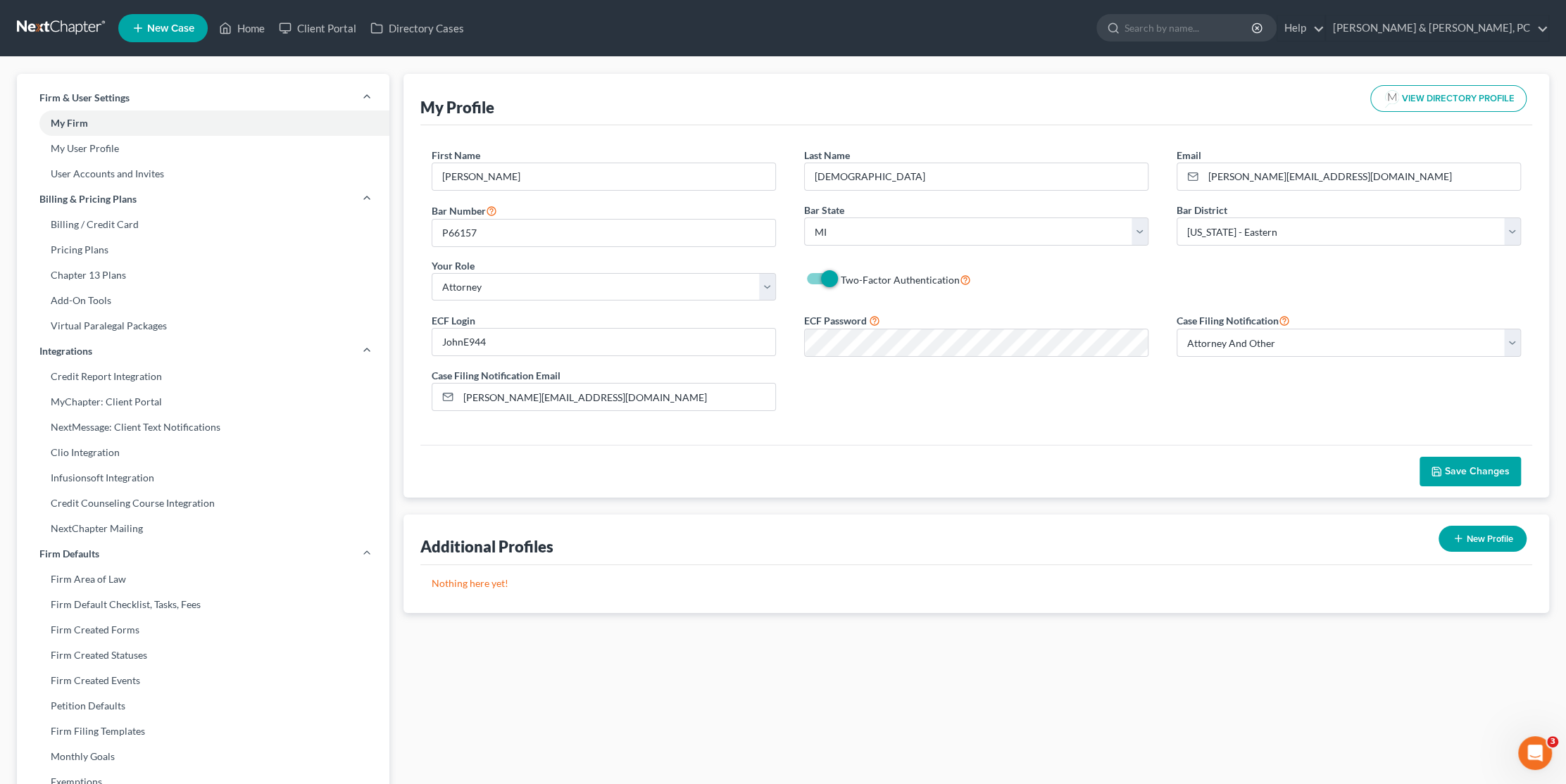
click at [874, 401] on div "ECF Login JohnE944 ECF Password Case Filing Notification Select Attorney Only A…" at bounding box center [976, 367] width 1117 height 110
click at [645, 331] on div "ECF Login JohnE944 ECF Password Case Filing Notification Select Attorney Only A…" at bounding box center [976, 367] width 1117 height 110
click at [677, 335] on div "ECF Login JohnE944 ECF Password Case Filing Notification Select Attorney Only A…" at bounding box center [976, 367] width 1117 height 110
click at [1455, 468] on span "Save Changes" at bounding box center [1477, 470] width 65 height 12
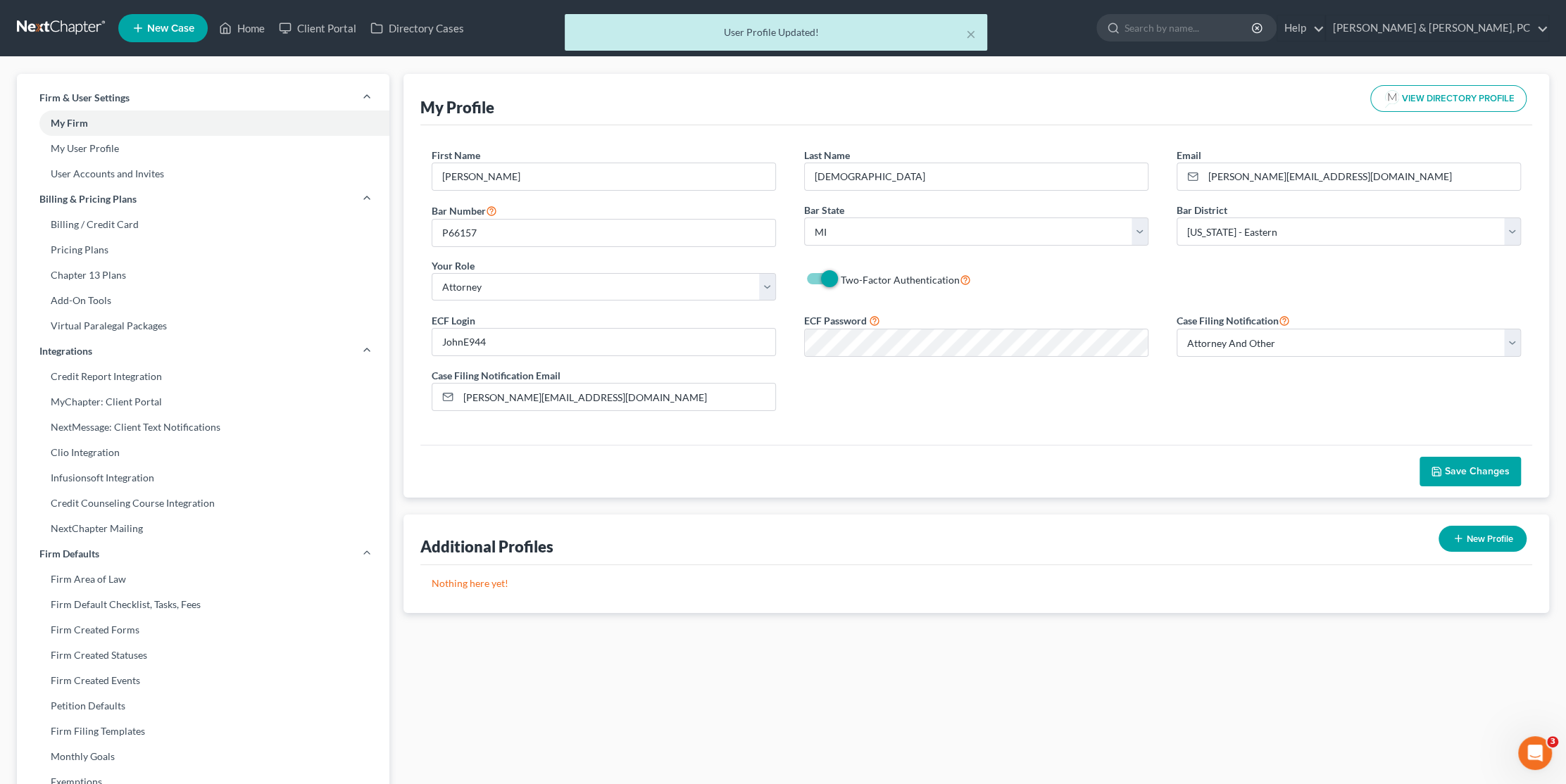
click at [62, 31] on div "× User Profile Updated!" at bounding box center [775, 35] width 1566 height 44
click at [251, 27] on div "Home New Case Client Portal Directory Cases [PERSON_NAME] & [PERSON_NAME], PC […" at bounding box center [783, 521] width 1566 height 1042
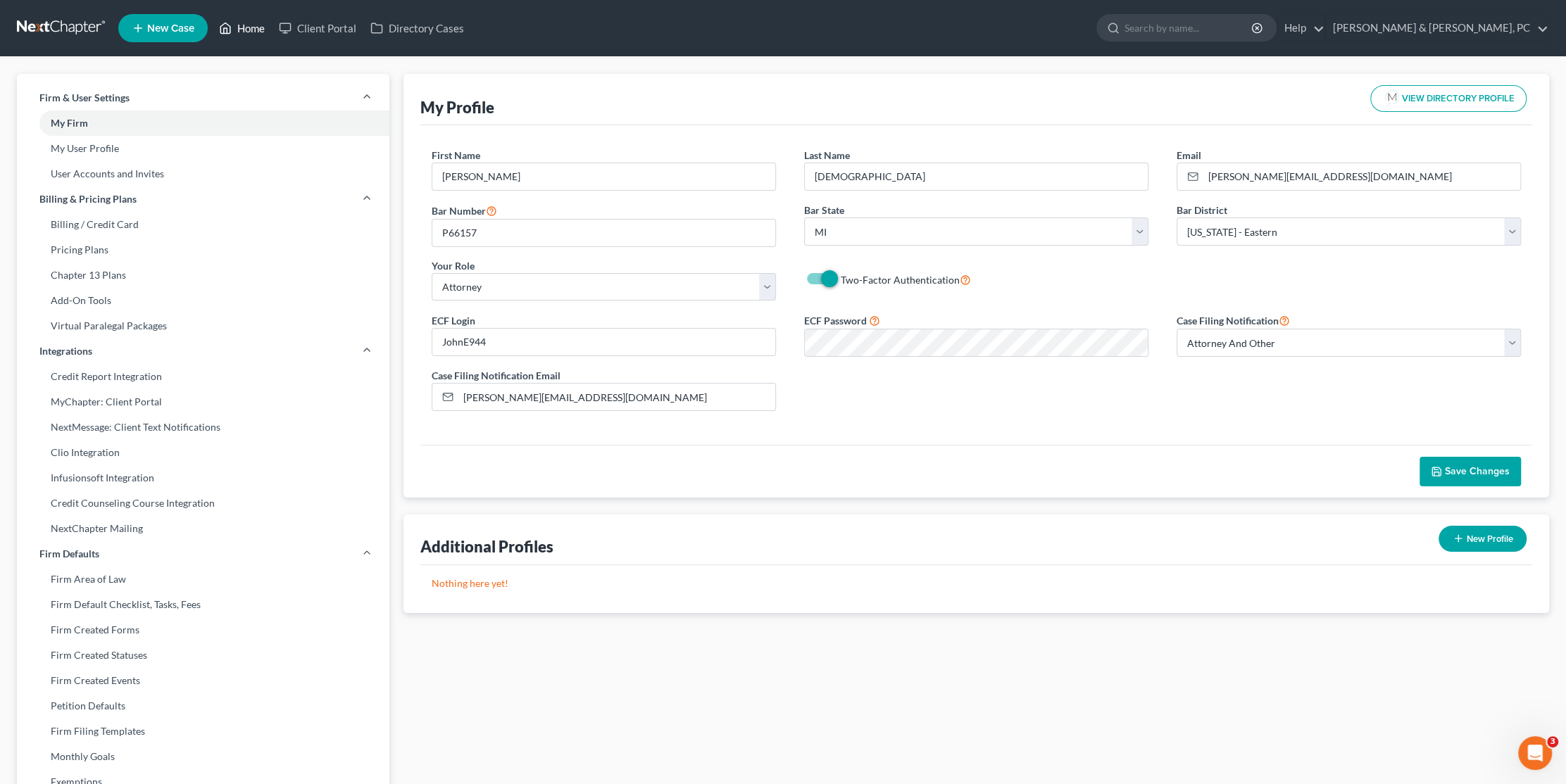
click at [251, 27] on link "Home" at bounding box center [242, 28] width 60 height 25
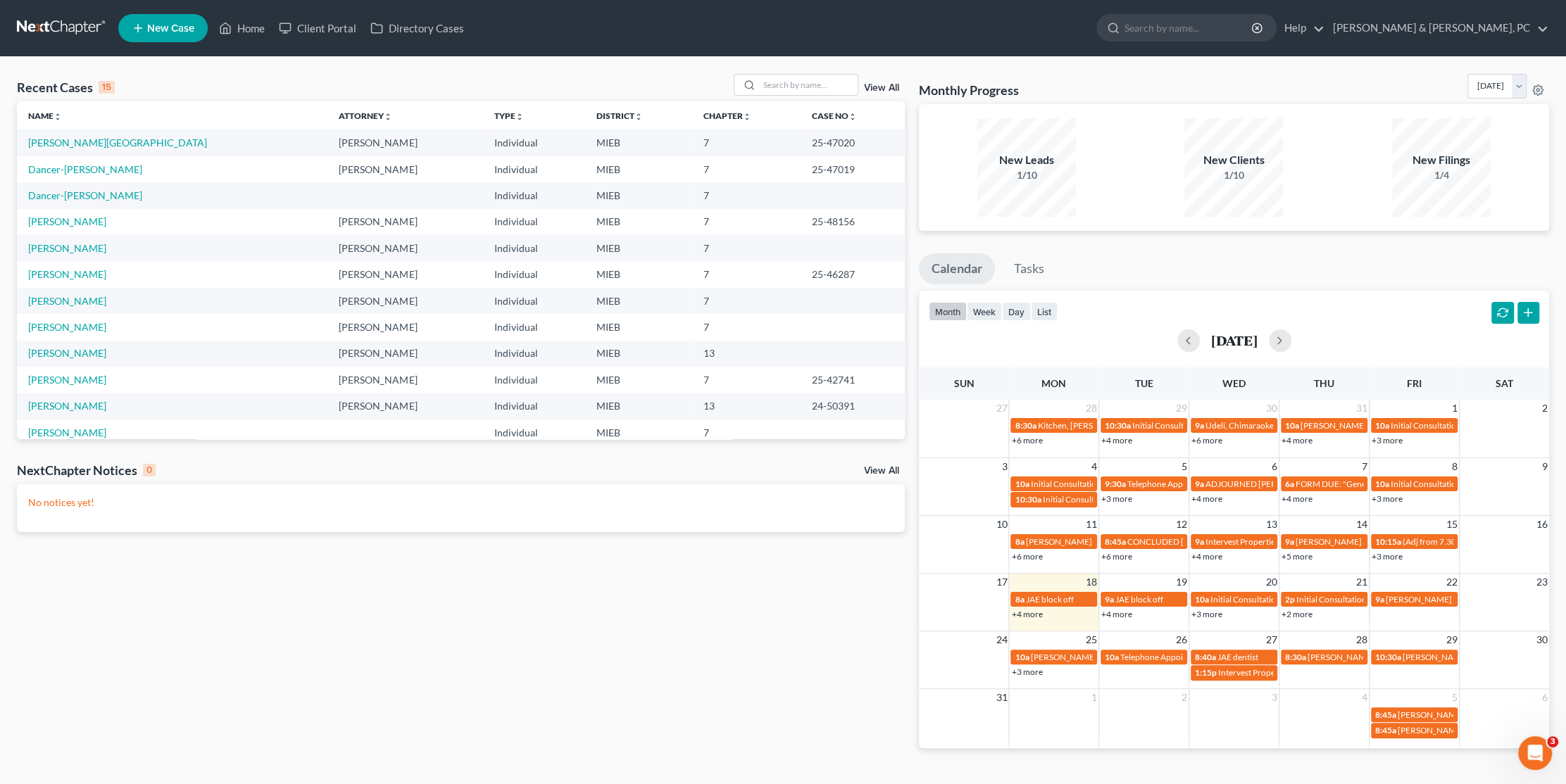
click at [907, 12] on ul "New Case Home Client Portal Directory Cases - No Result - See all results Or Pr…" at bounding box center [833, 29] width 1431 height 37
click at [72, 246] on link "[PERSON_NAME]" at bounding box center [67, 247] width 78 height 12
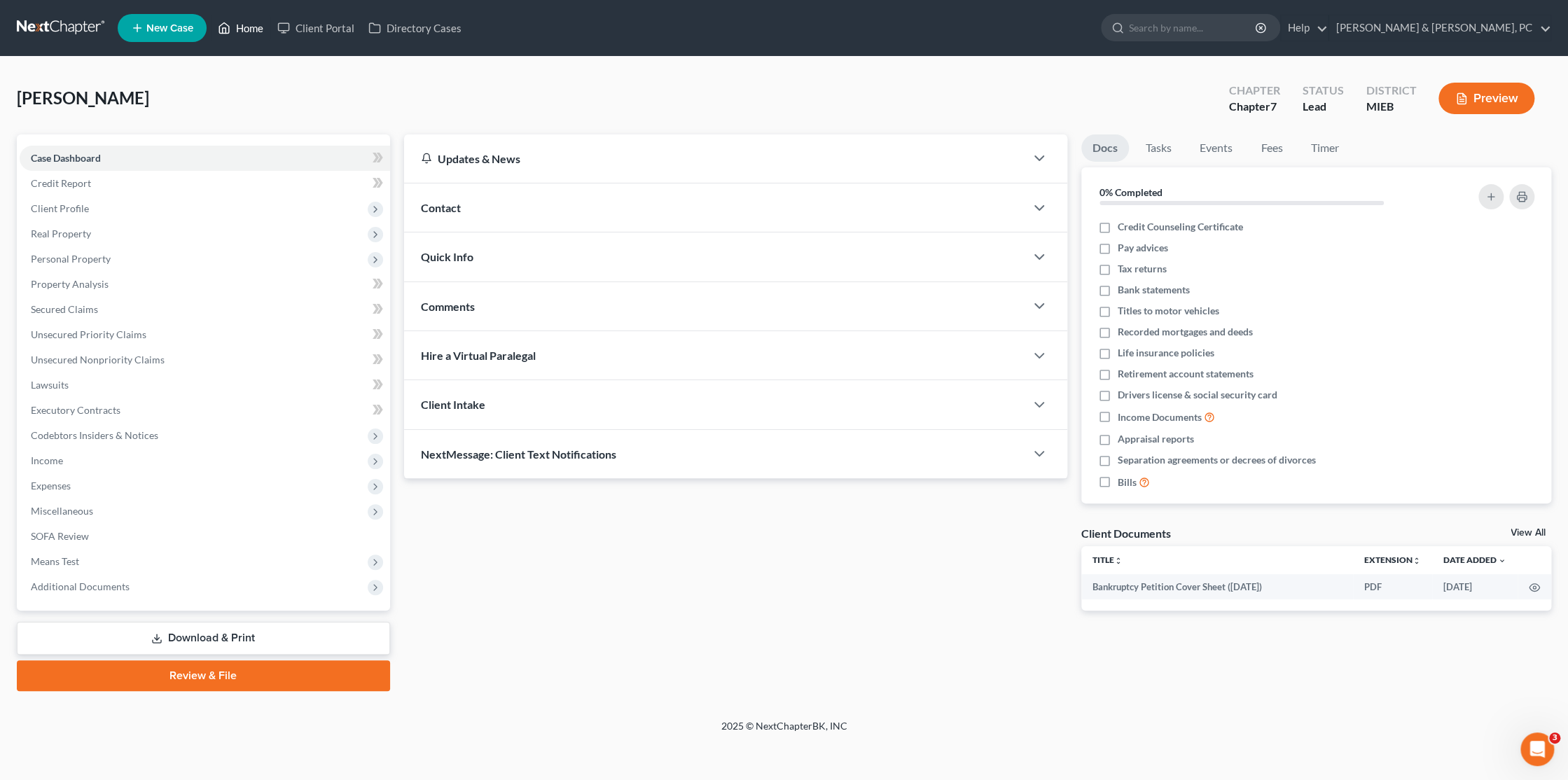
click at [243, 22] on link "Home" at bounding box center [240, 28] width 60 height 25
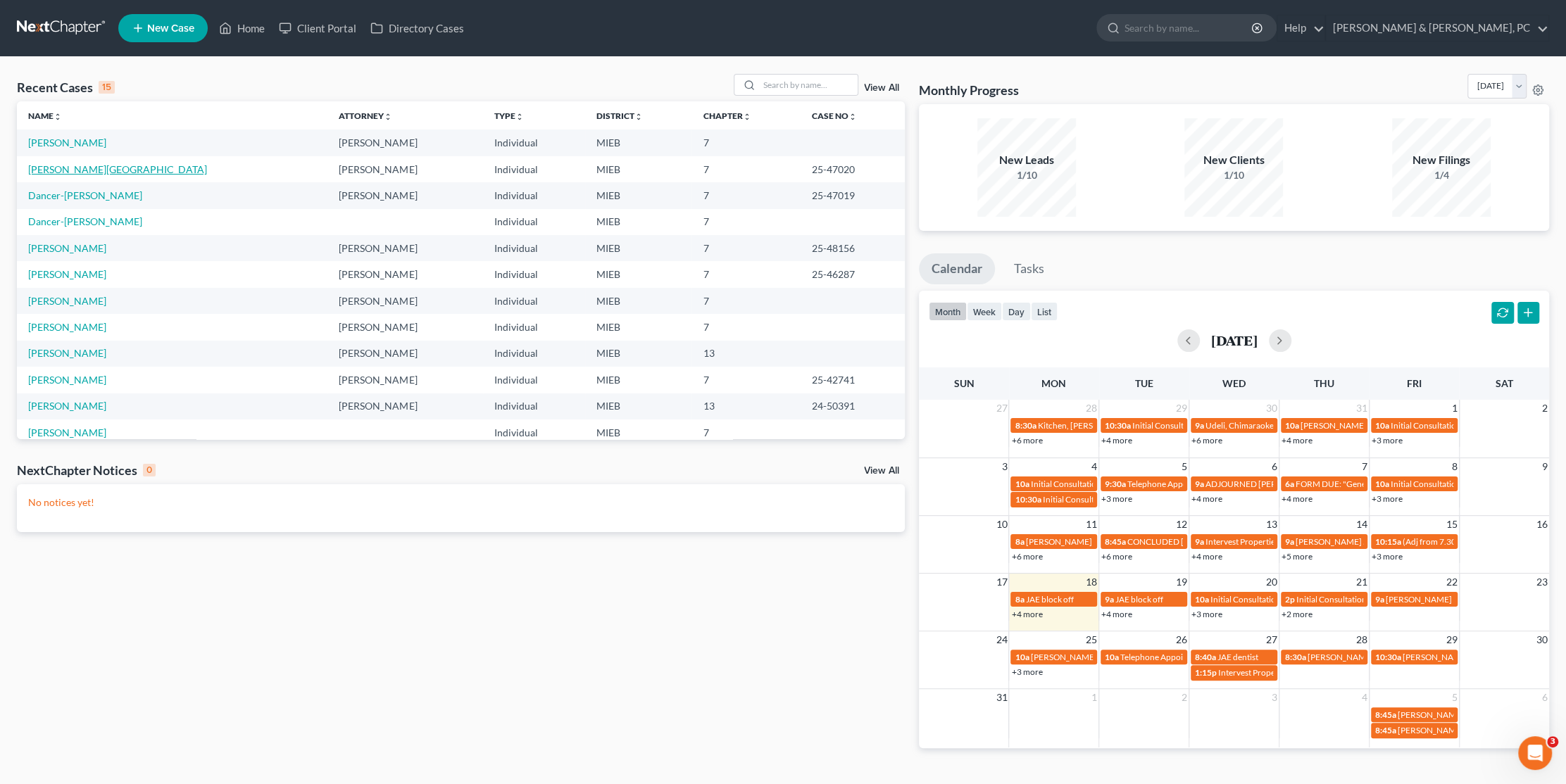
click at [72, 168] on link "[PERSON_NAME][GEOGRAPHIC_DATA]" at bounding box center [117, 168] width 179 height 12
